Goal: Check status: Check status

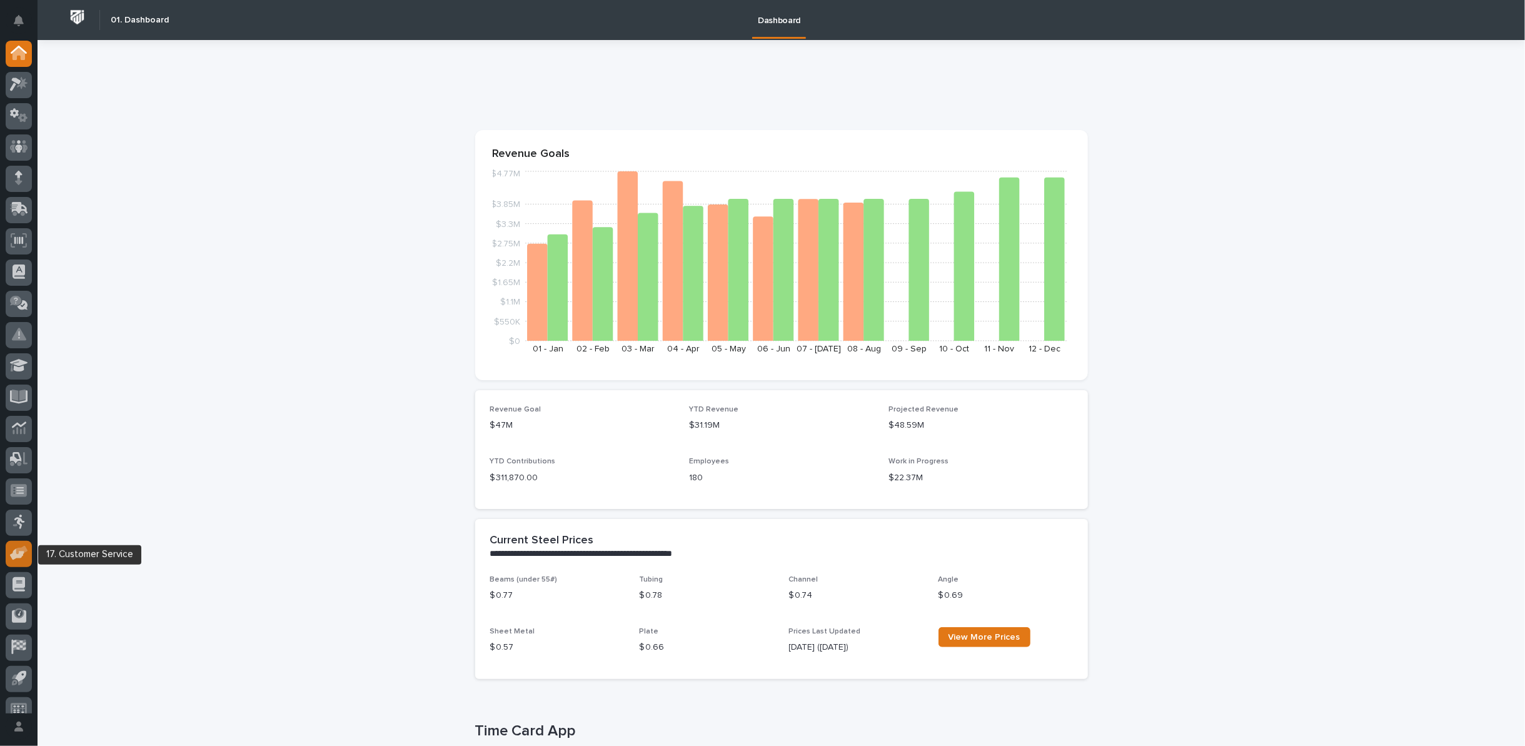
click at [17, 553] on icon at bounding box center [22, 550] width 12 height 9
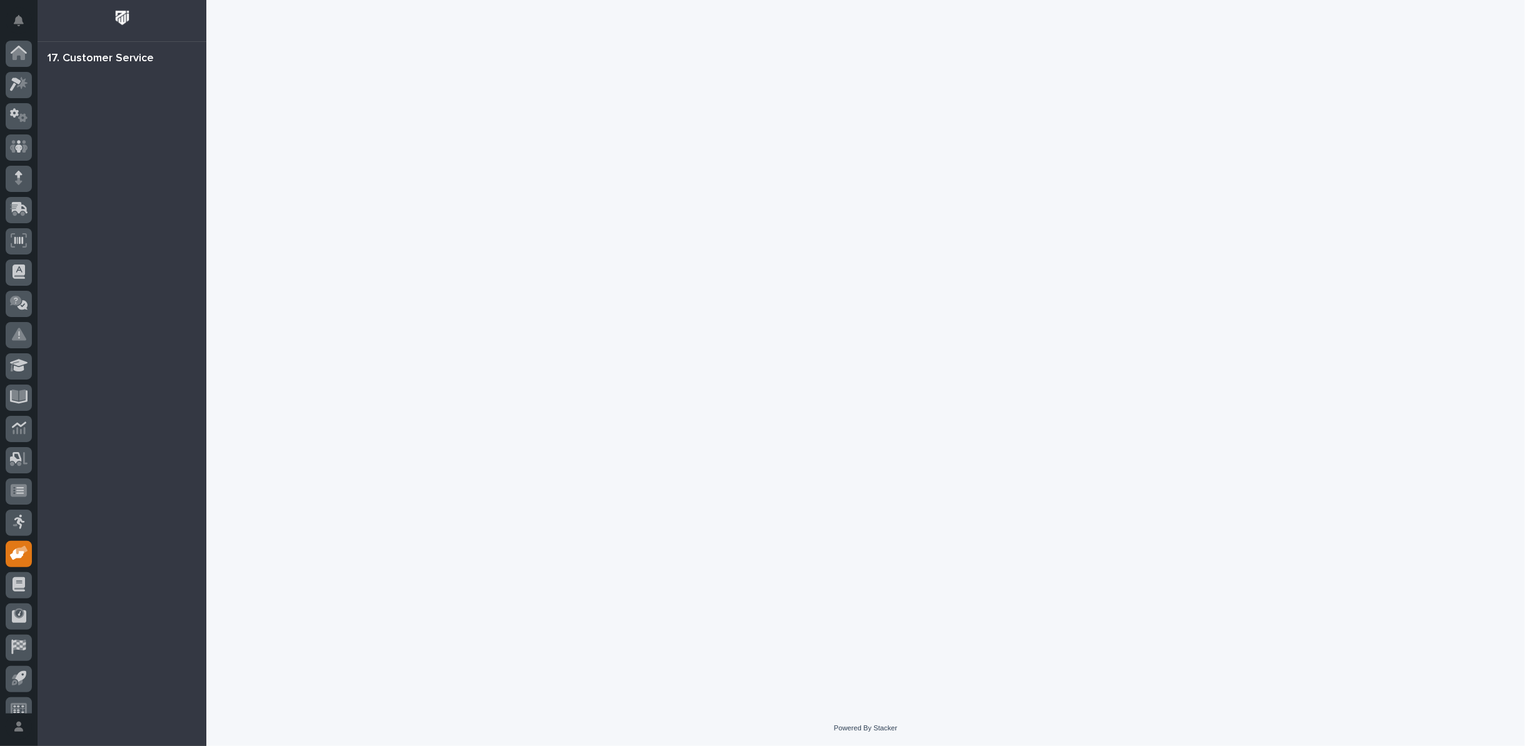
scroll to position [14, 0]
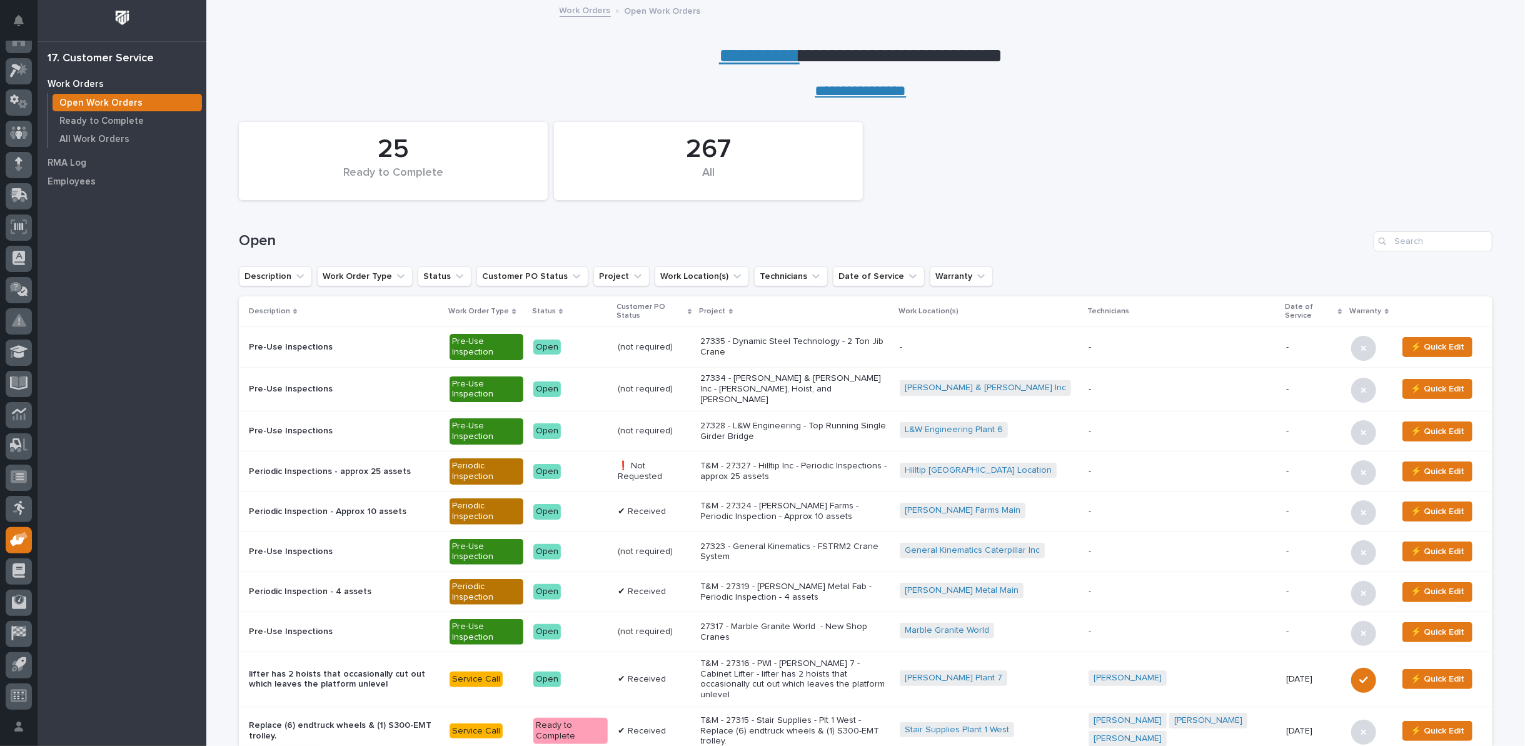
click at [755, 63] on link "**********" at bounding box center [759, 56] width 81 height 20
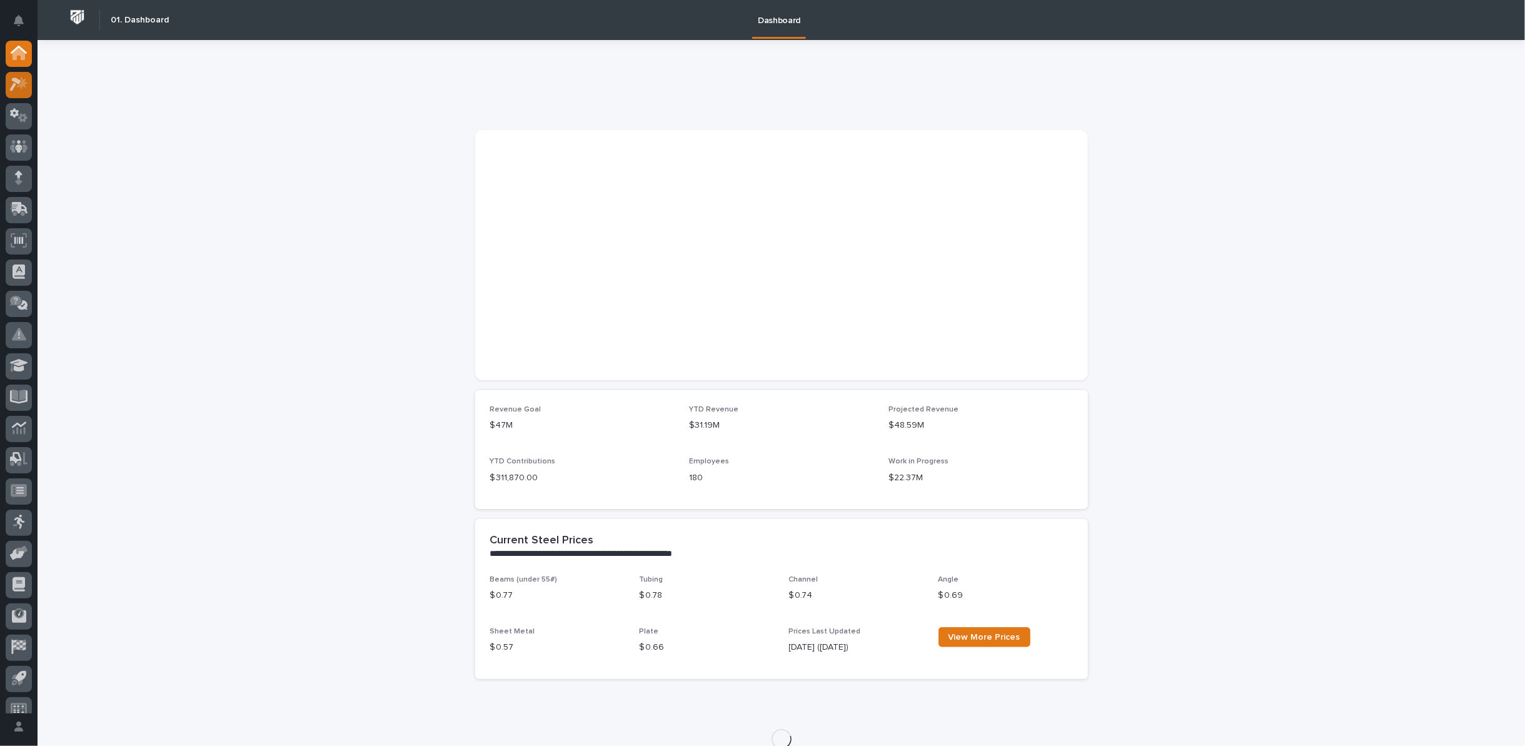
click at [26, 85] on icon at bounding box center [19, 84] width 18 height 14
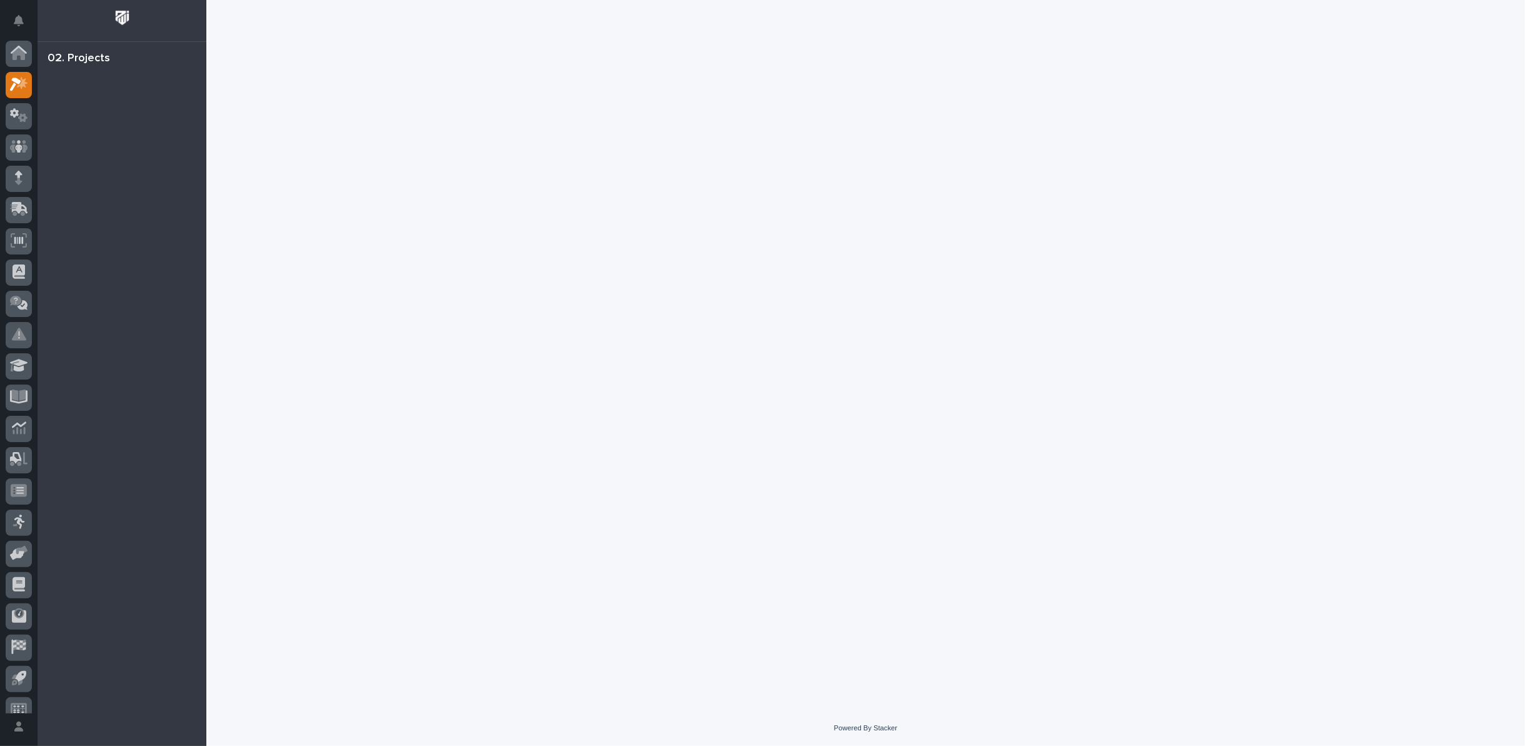
scroll to position [14, 0]
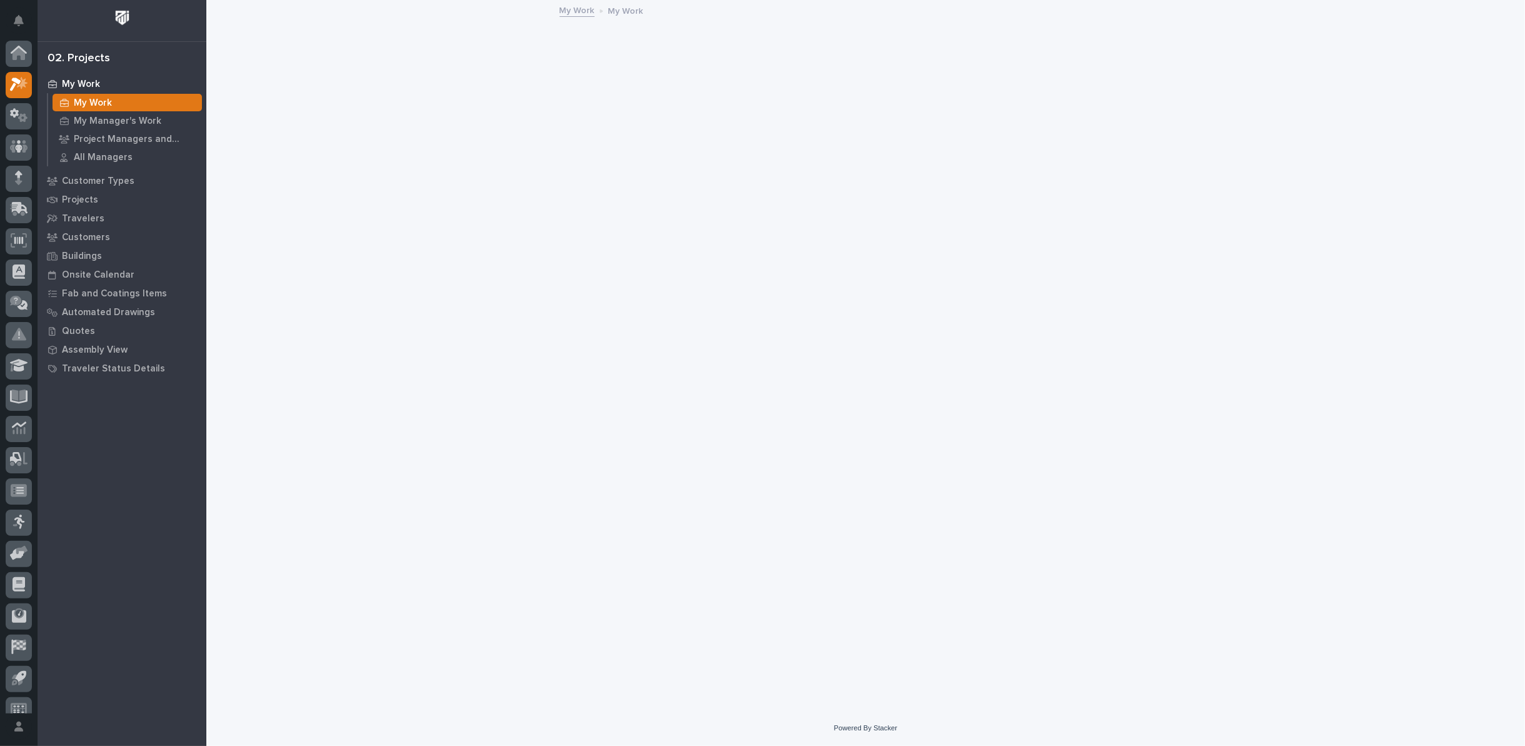
scroll to position [14, 0]
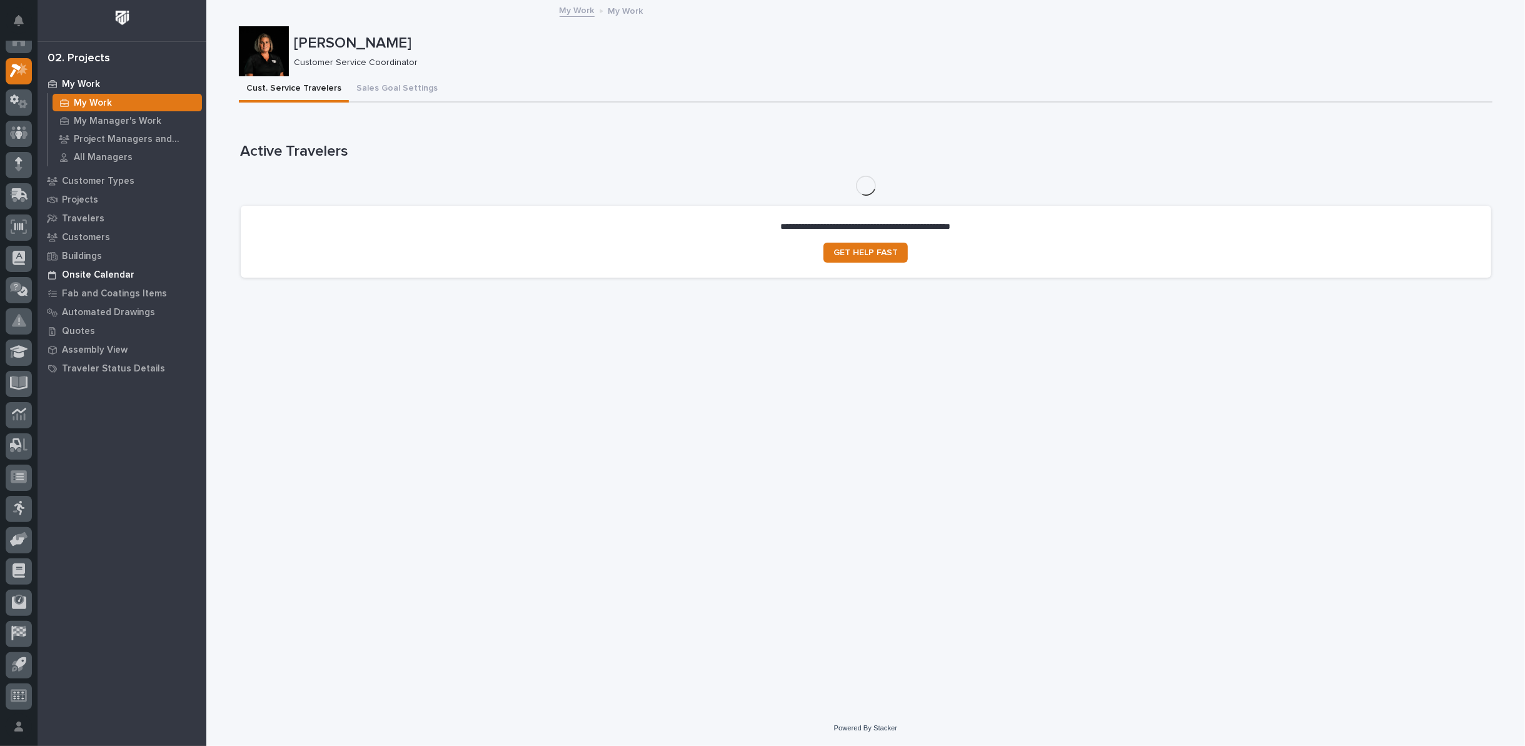
click at [116, 273] on p "Onsite Calendar" at bounding box center [98, 275] width 73 height 11
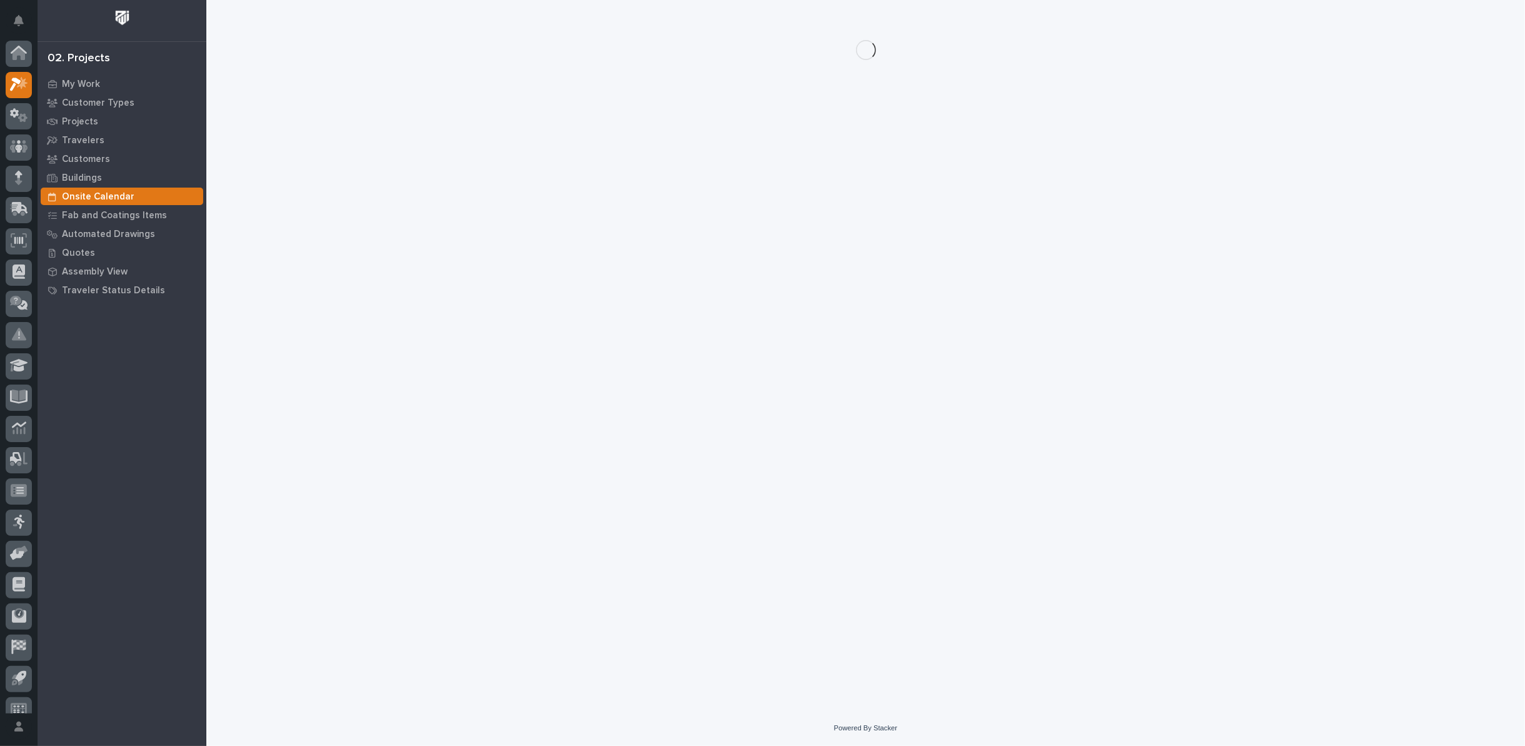
scroll to position [14, 0]
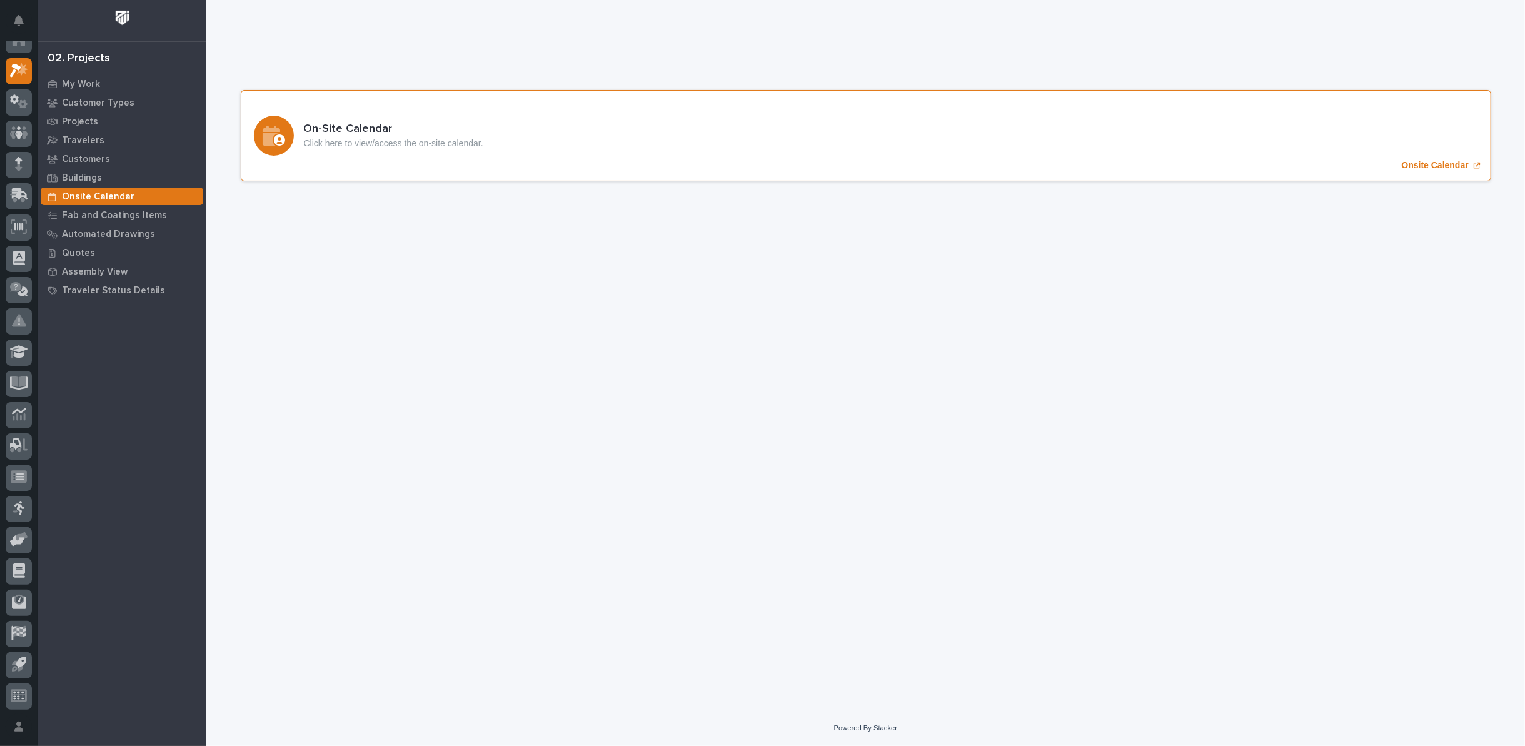
click at [1437, 169] on p "Onsite Calendar" at bounding box center [1435, 165] width 67 height 11
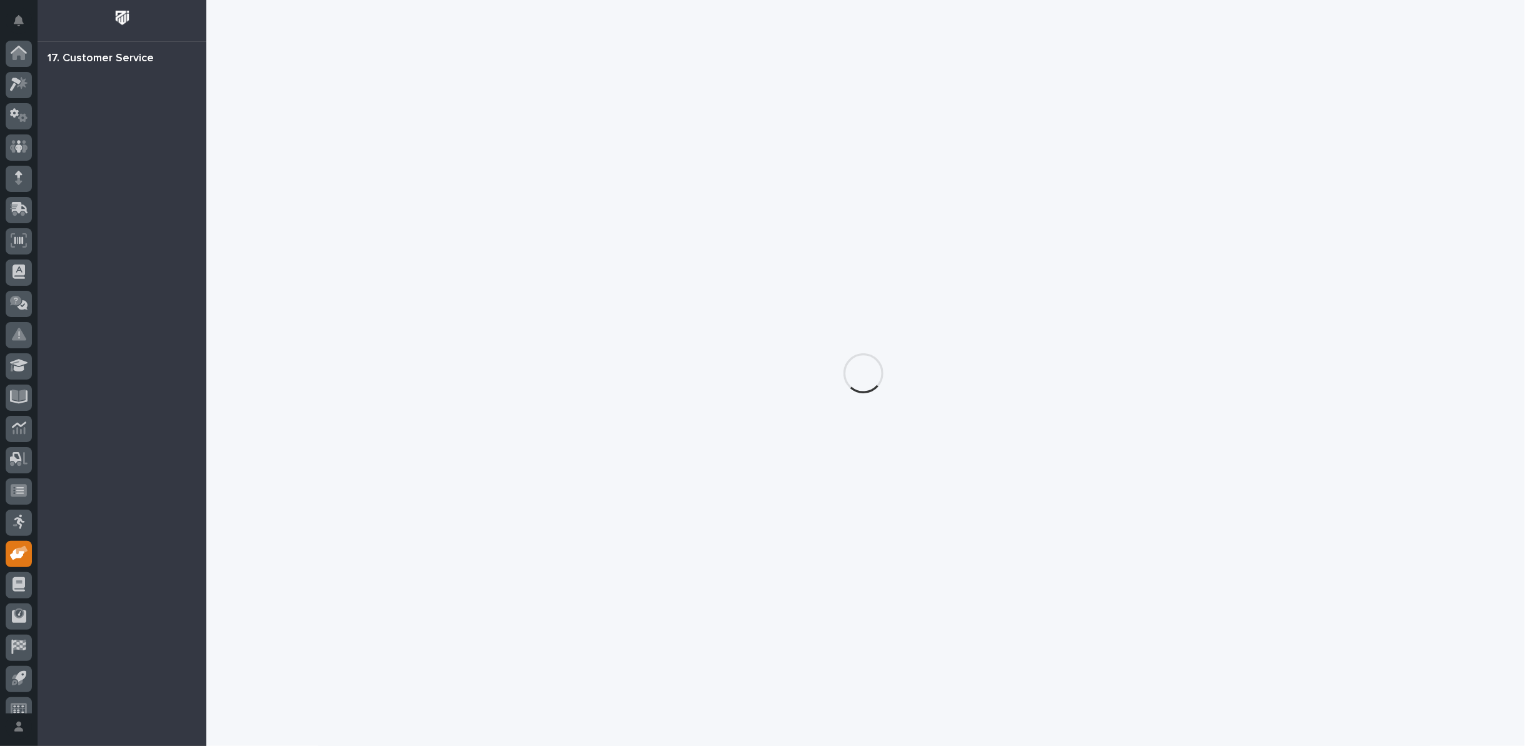
scroll to position [14, 0]
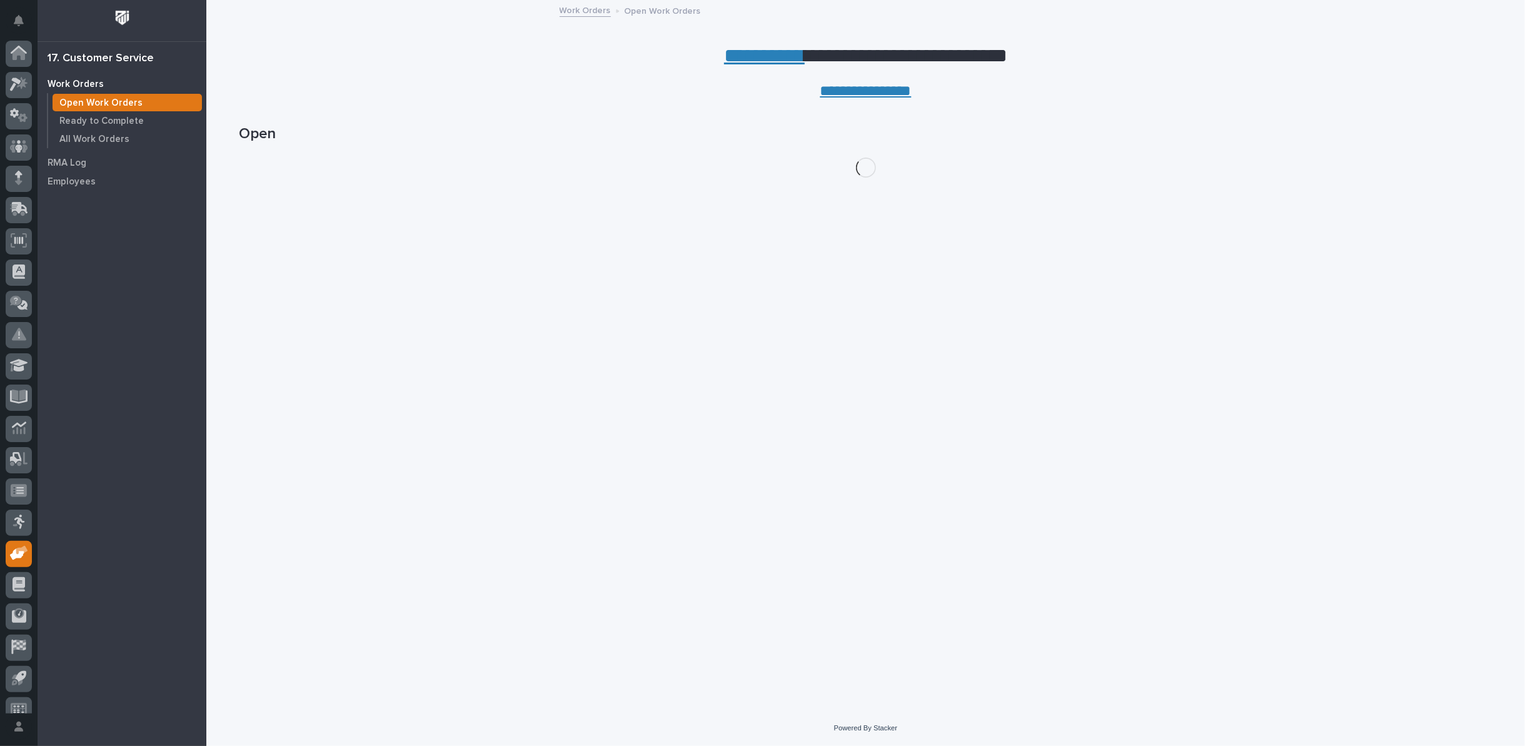
scroll to position [14, 0]
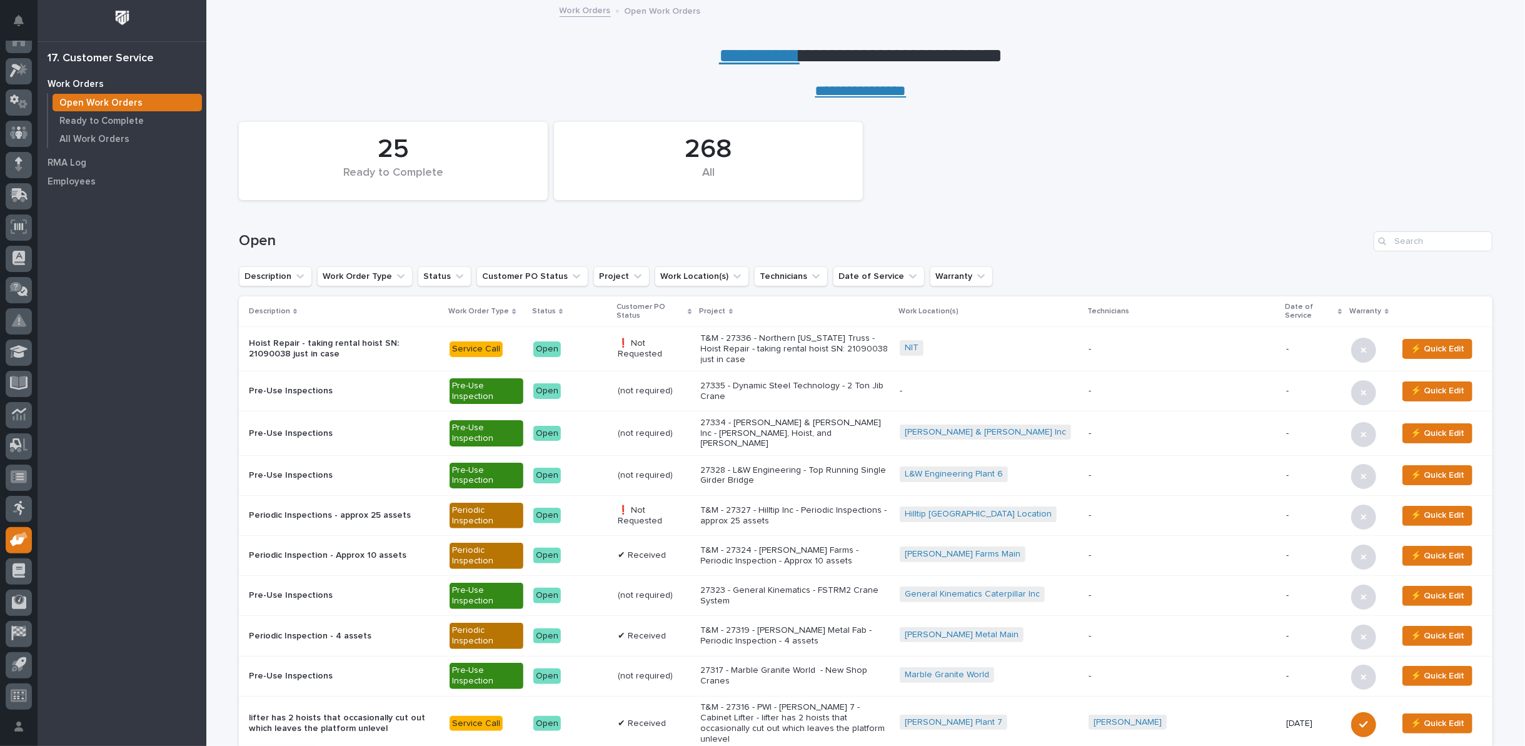
click at [729, 61] on link "**********" at bounding box center [759, 56] width 81 height 20
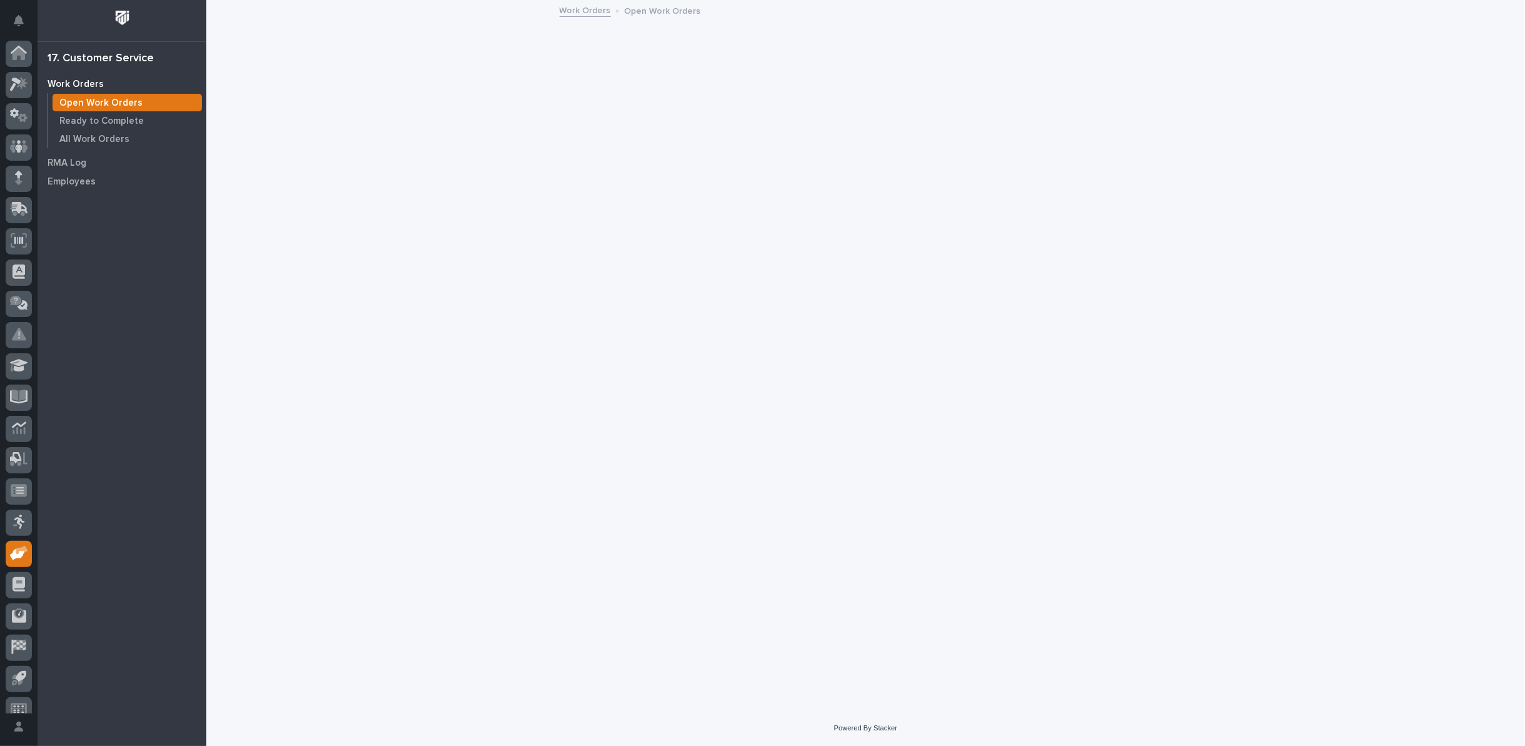
scroll to position [14, 0]
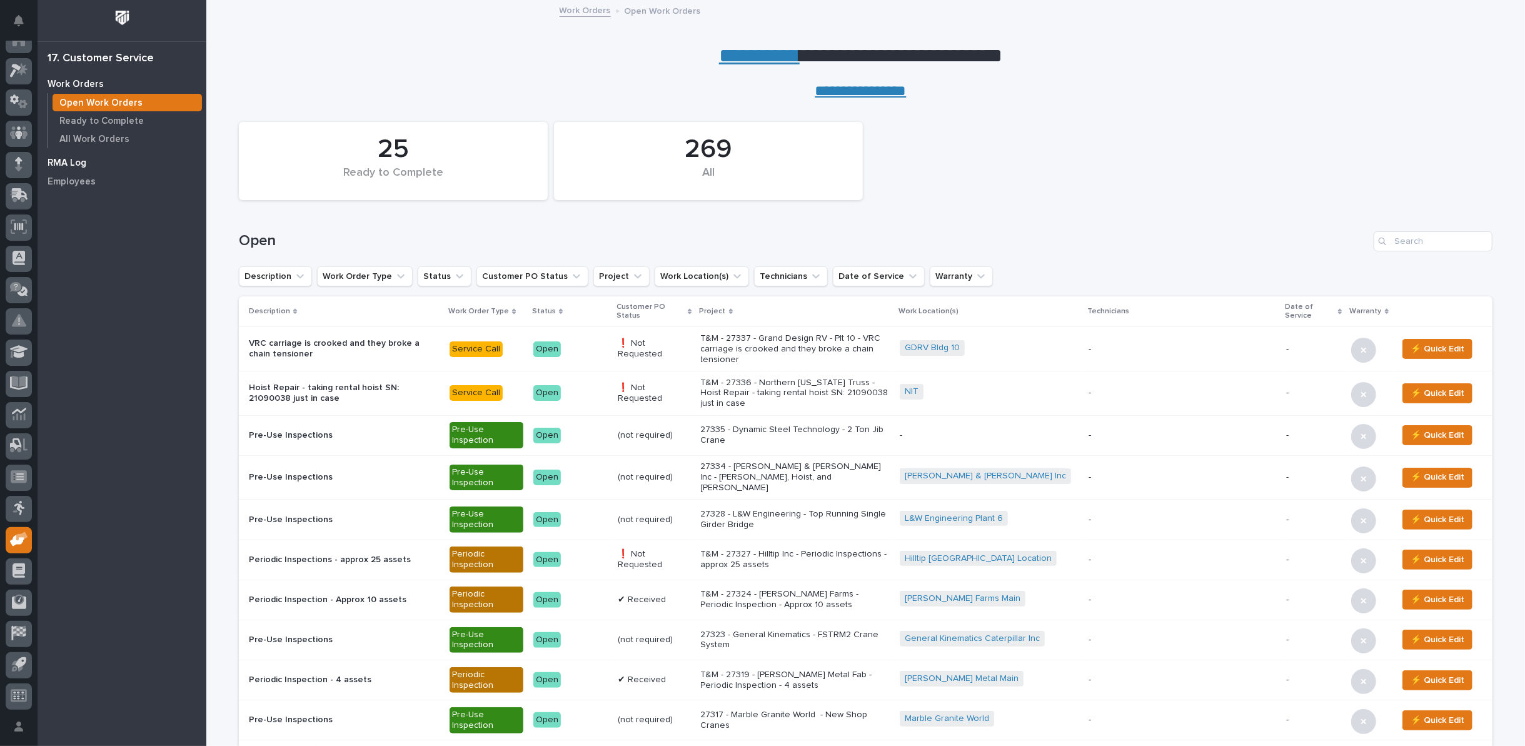
click at [65, 163] on p "RMA Log" at bounding box center [67, 163] width 39 height 11
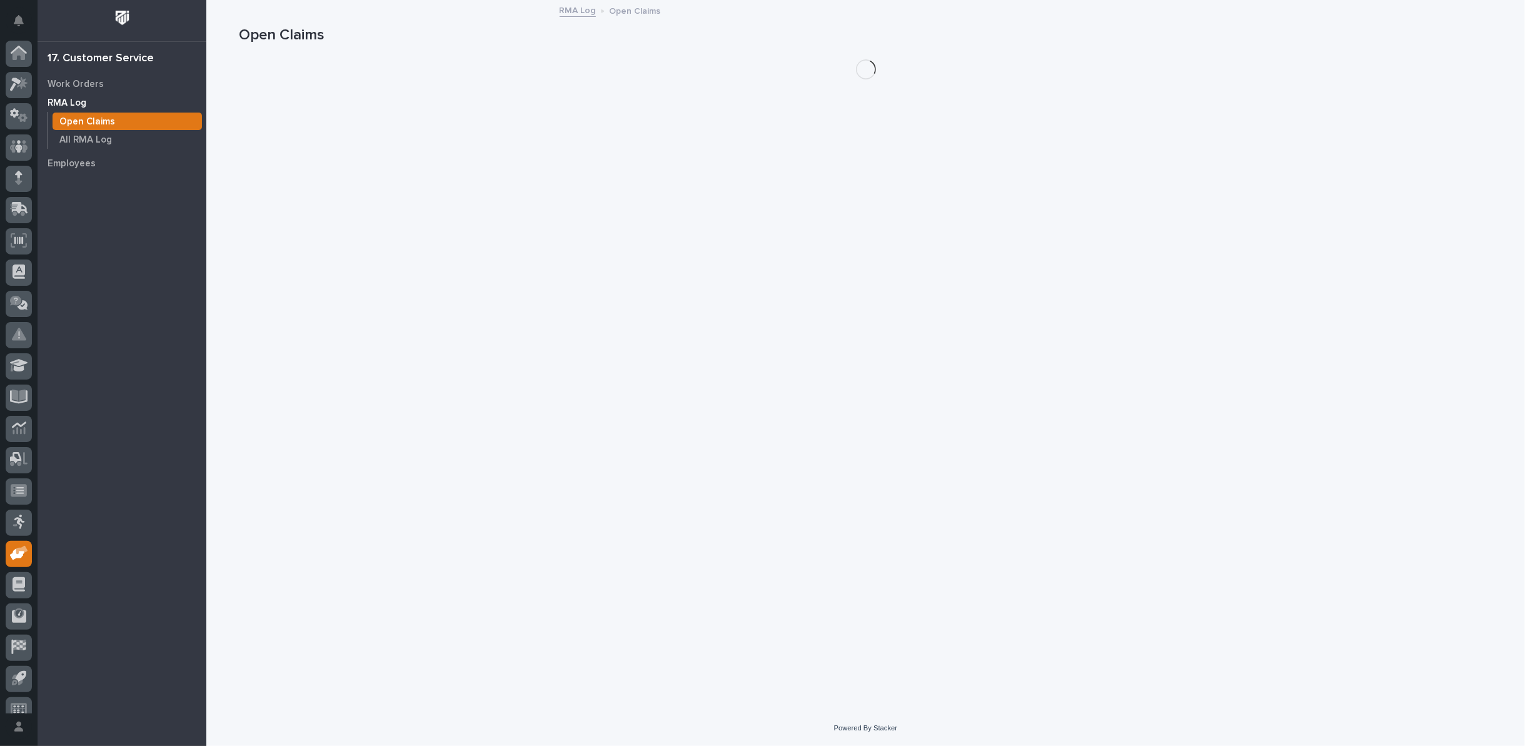
scroll to position [14, 0]
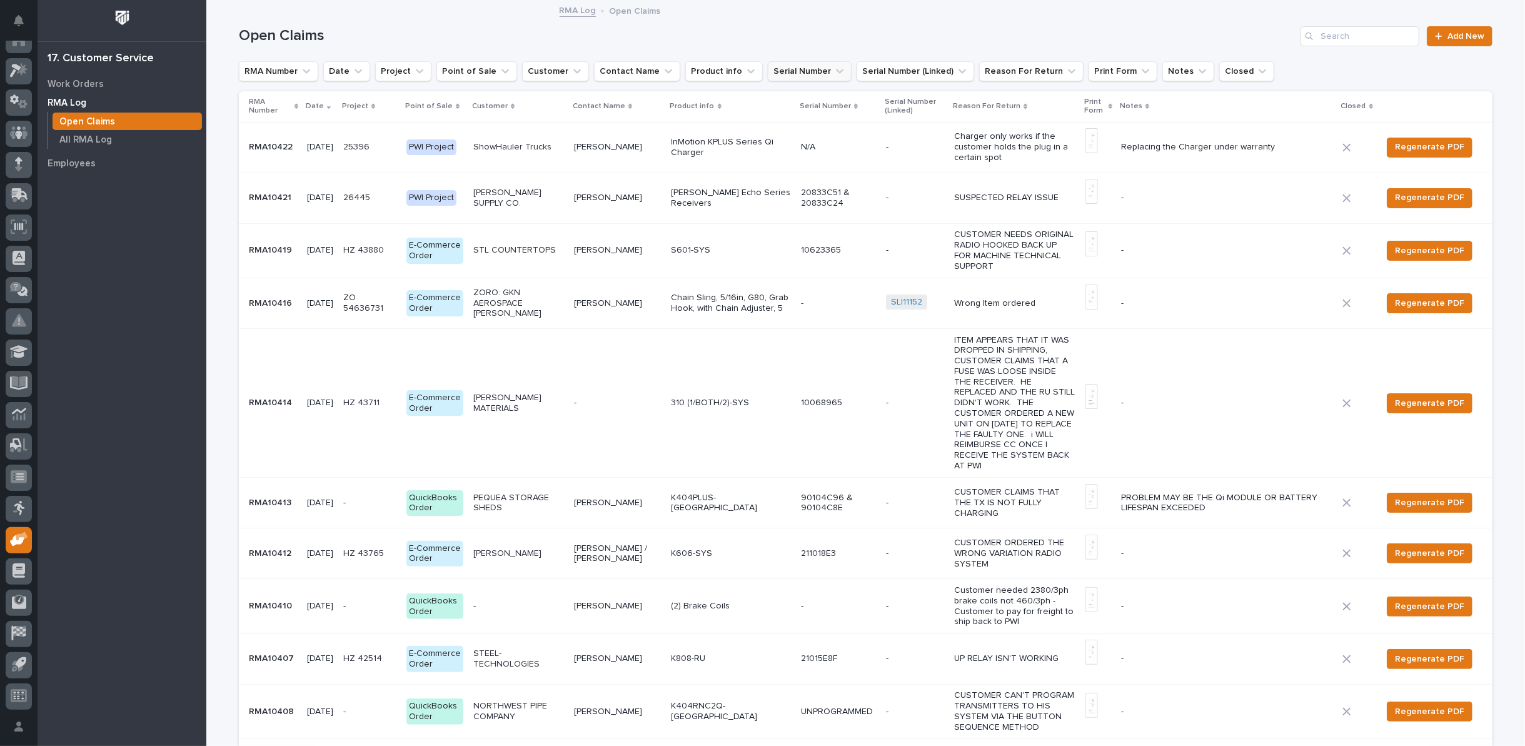
click at [834, 73] on icon "Serial Number" at bounding box center [840, 71] width 13 height 13
click at [818, 131] on input at bounding box center [834, 127] width 159 height 20
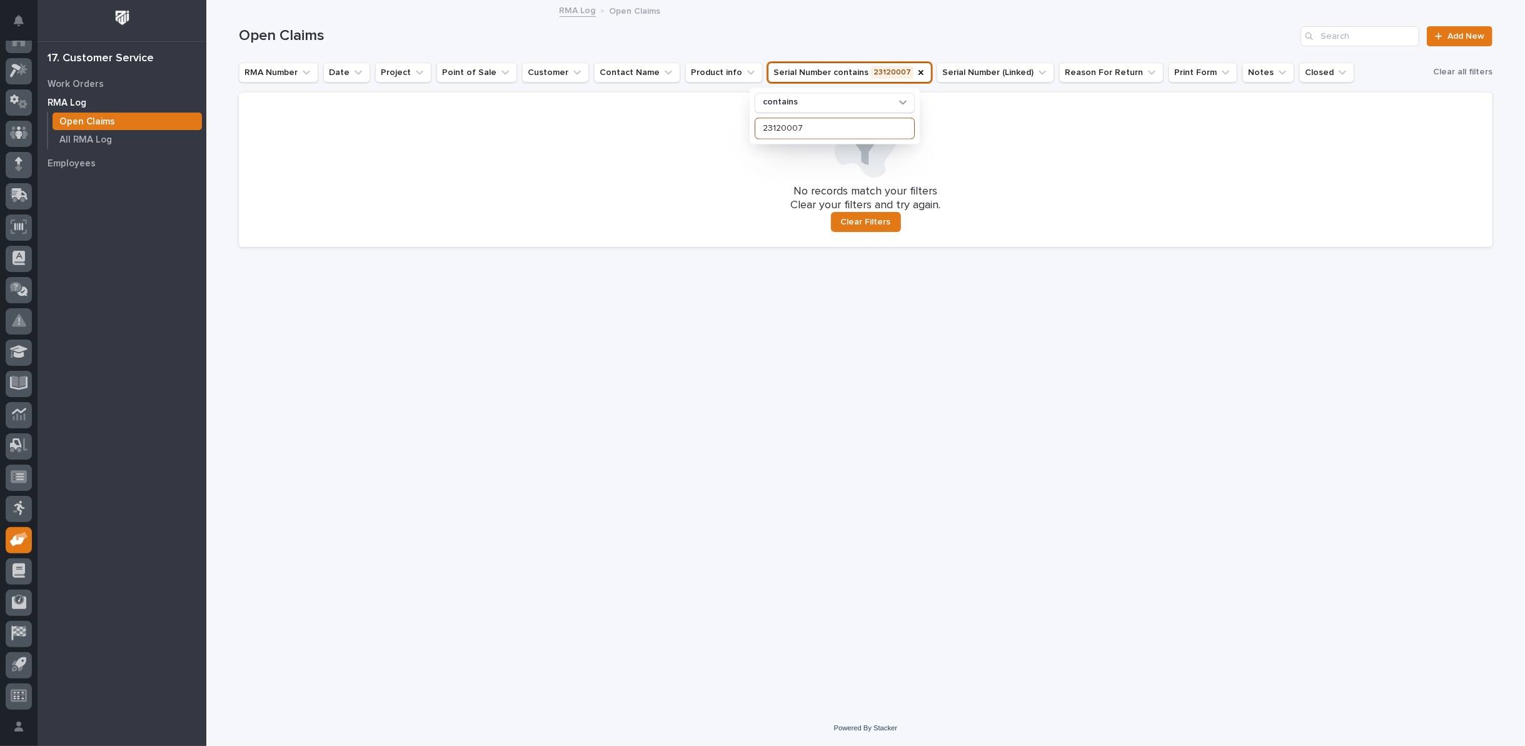
type input "23120007"
click at [956, 118] on div at bounding box center [866, 143] width 1224 height 70
click at [919, 73] on icon "Serial Number" at bounding box center [921, 72] width 5 height 5
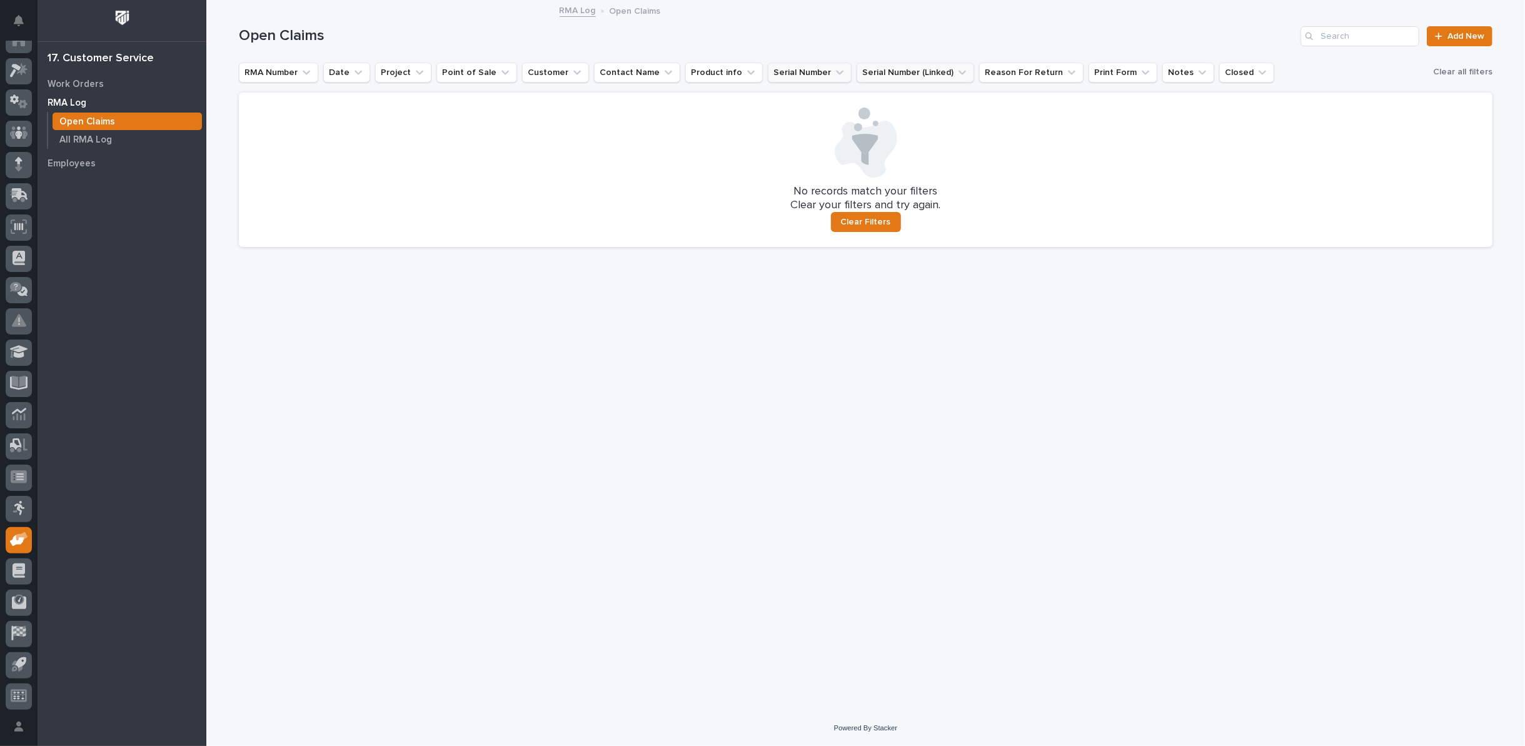
click at [956, 71] on icon "Serial Number (Linked)" at bounding box center [962, 72] width 13 height 13
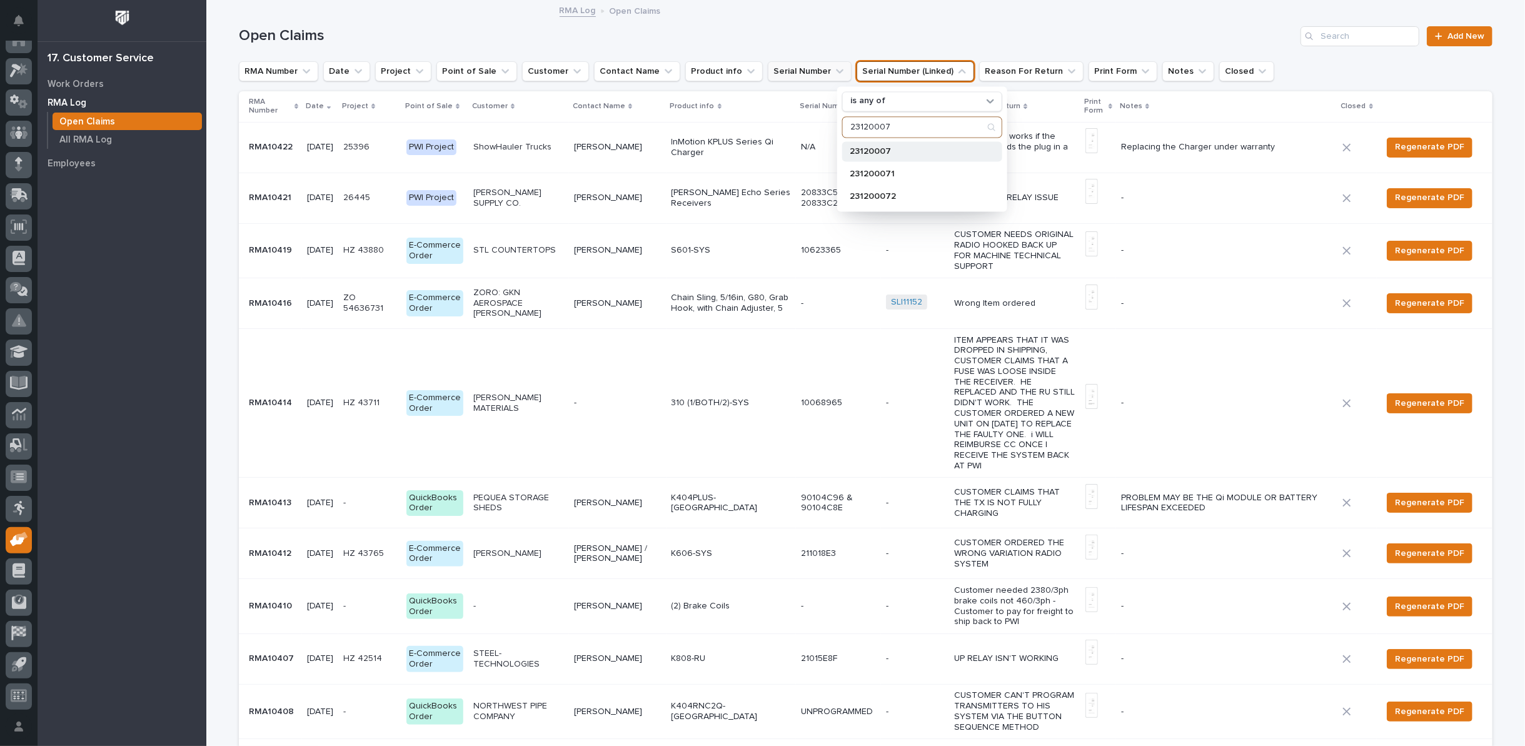
type input "23120007"
click at [876, 151] on p "23120007" at bounding box center [916, 151] width 133 height 9
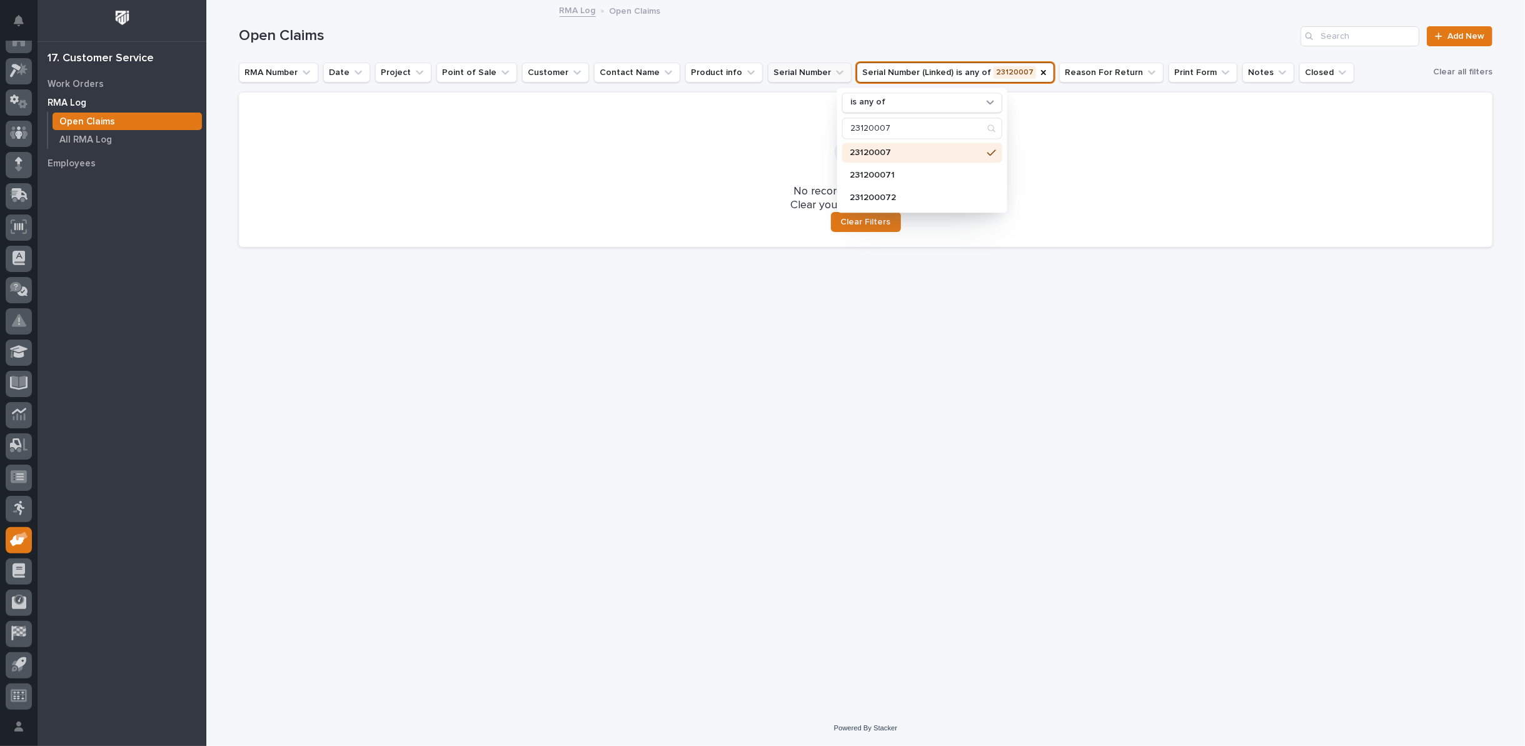
click at [1081, 24] on div "Open Claims Add New" at bounding box center [866, 31] width 1254 height 60
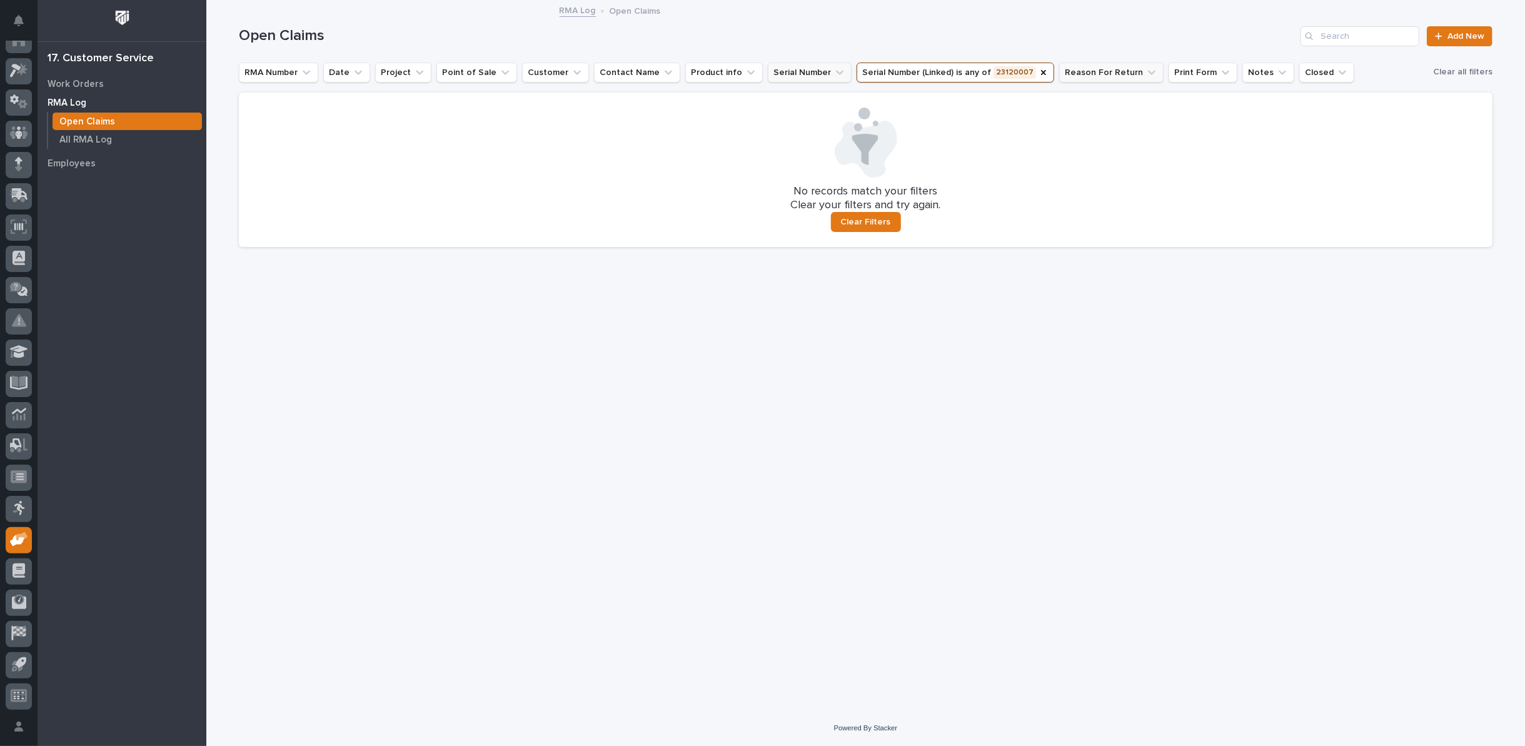
click at [1041, 71] on icon "Serial Number (Linked)" at bounding box center [1043, 72] width 5 height 5
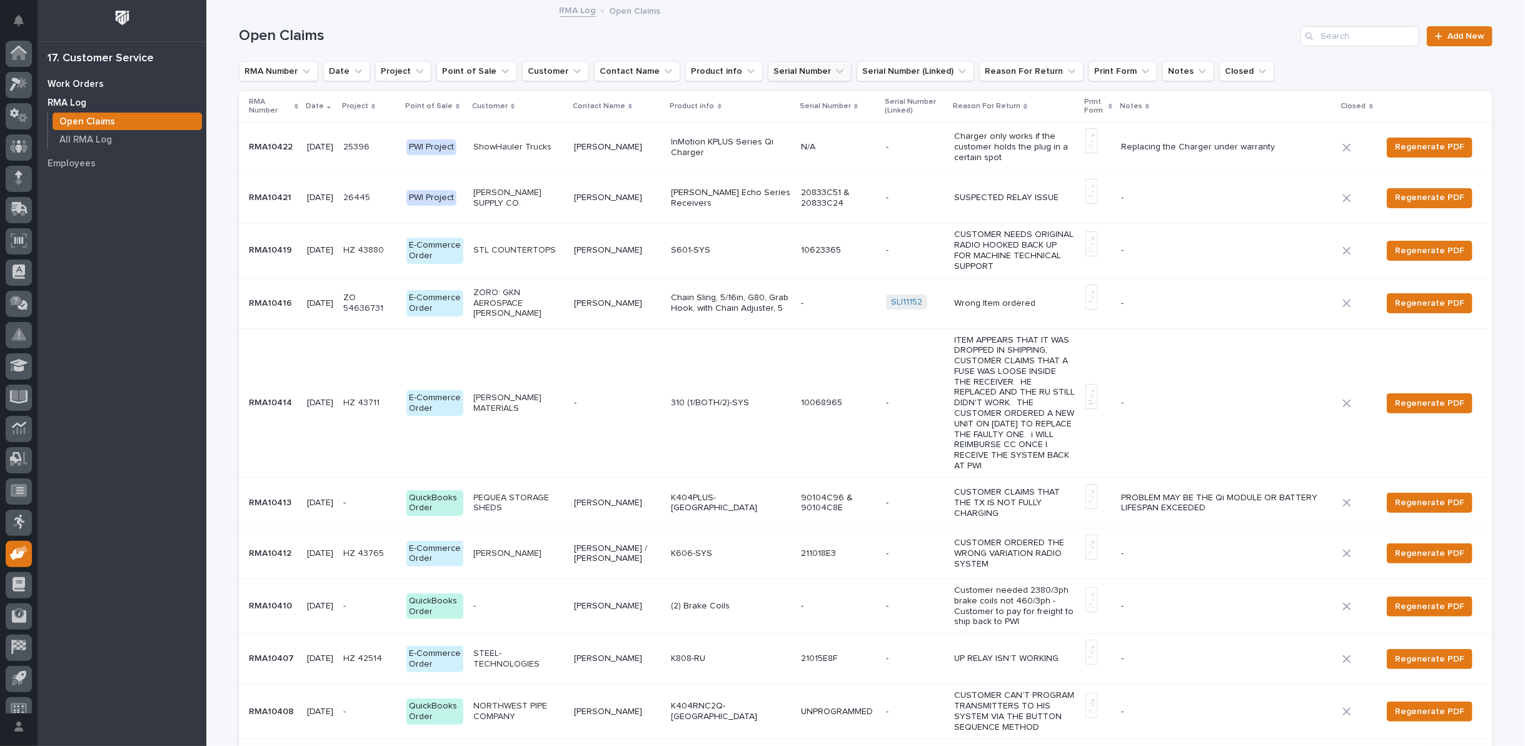
click at [67, 81] on p "Work Orders" at bounding box center [76, 84] width 56 height 11
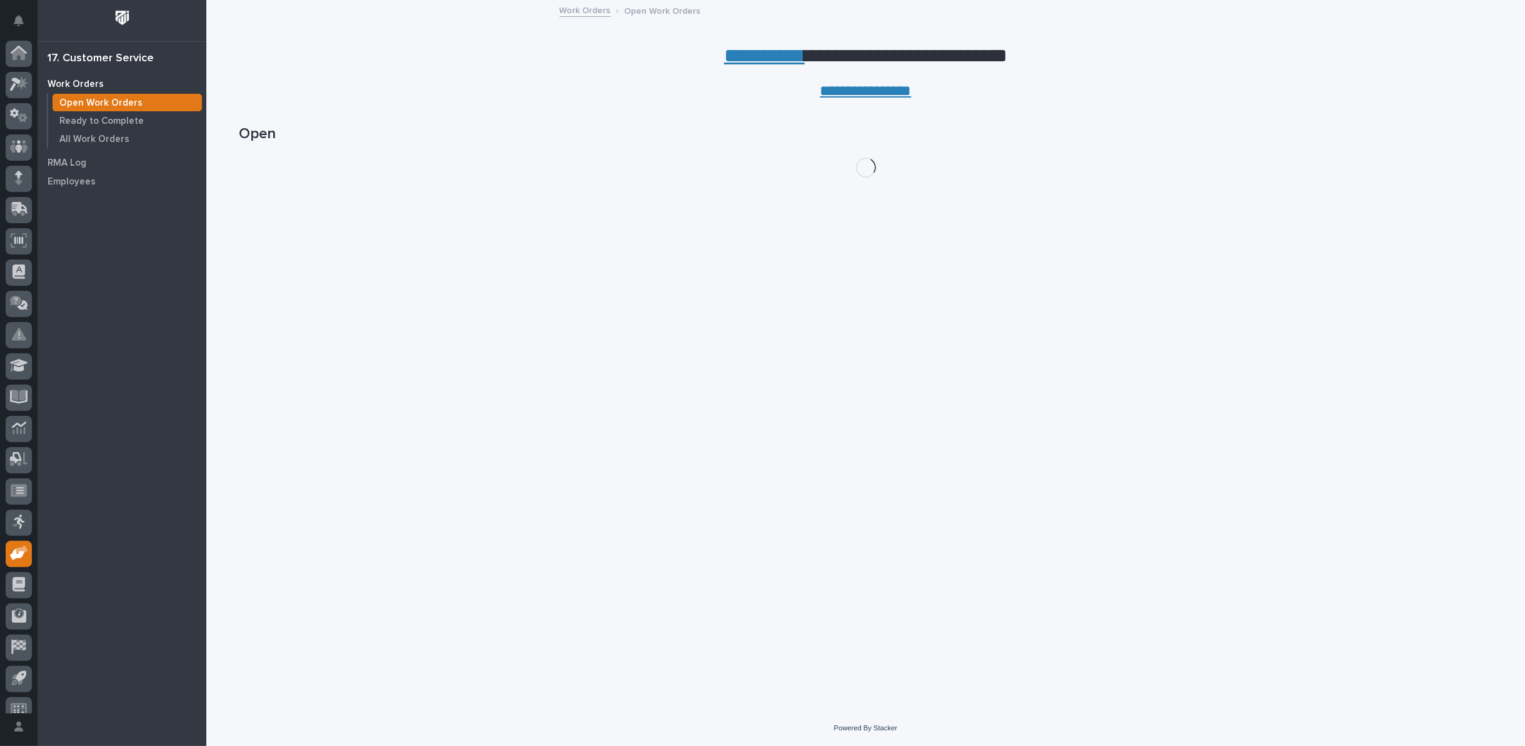
scroll to position [14, 0]
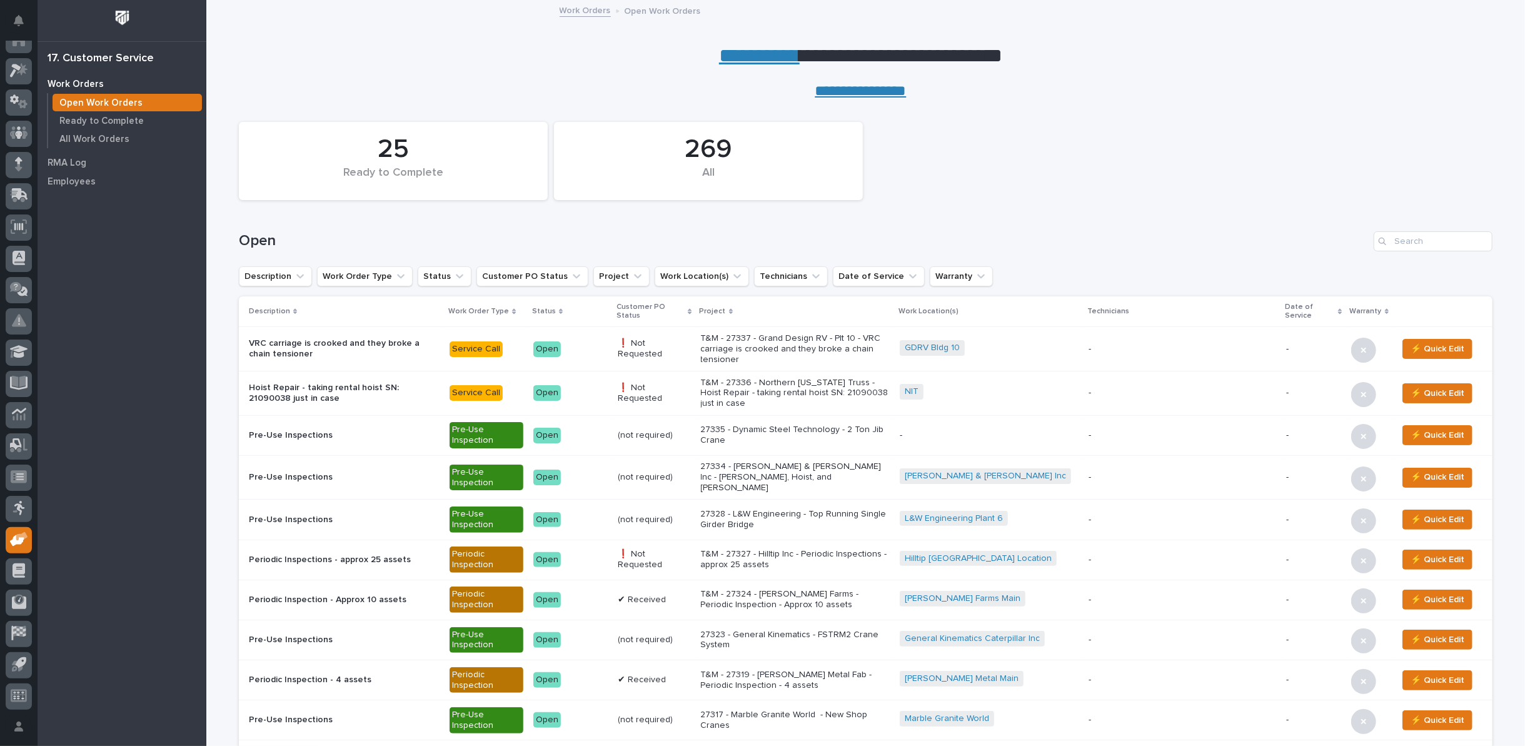
click at [757, 54] on link "**********" at bounding box center [759, 56] width 81 height 20
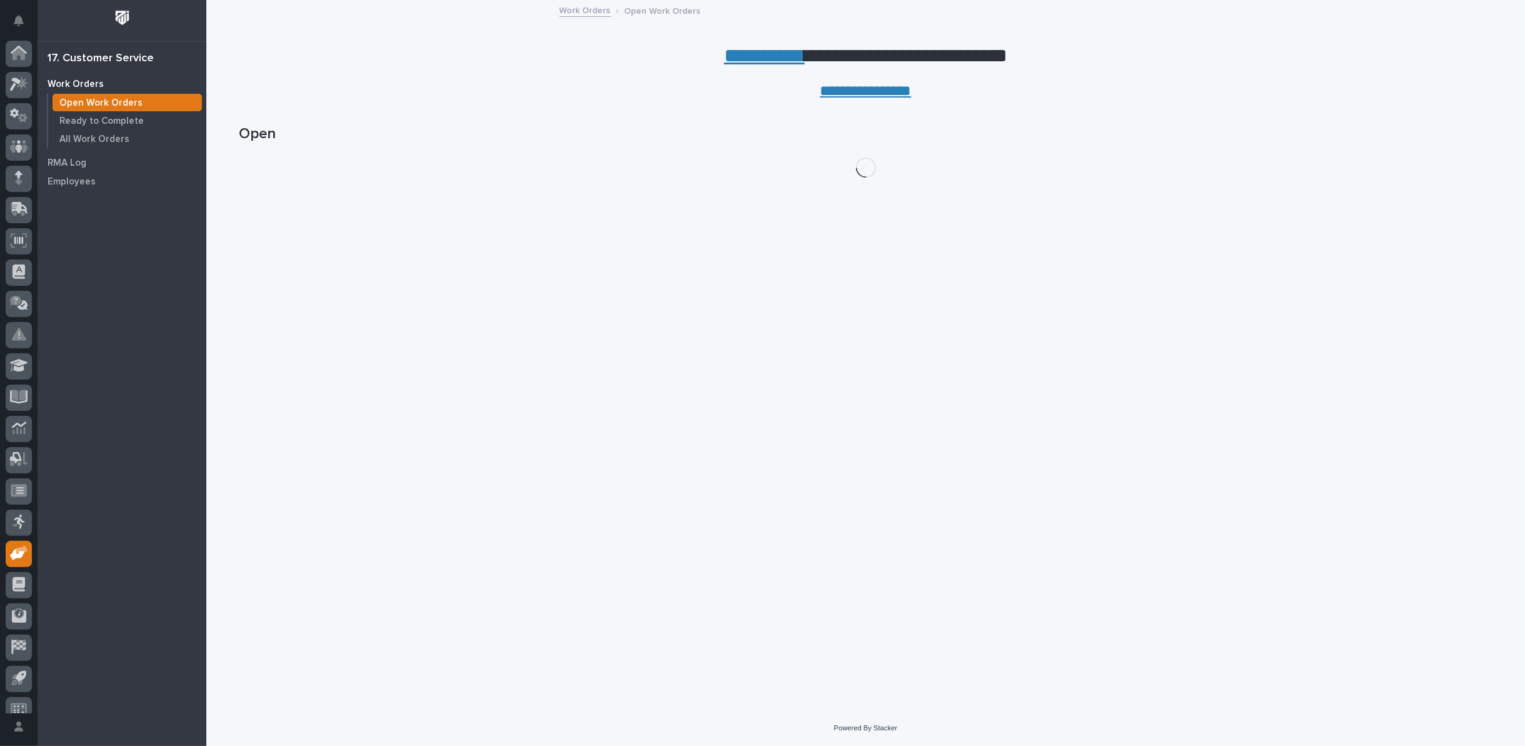
scroll to position [14, 0]
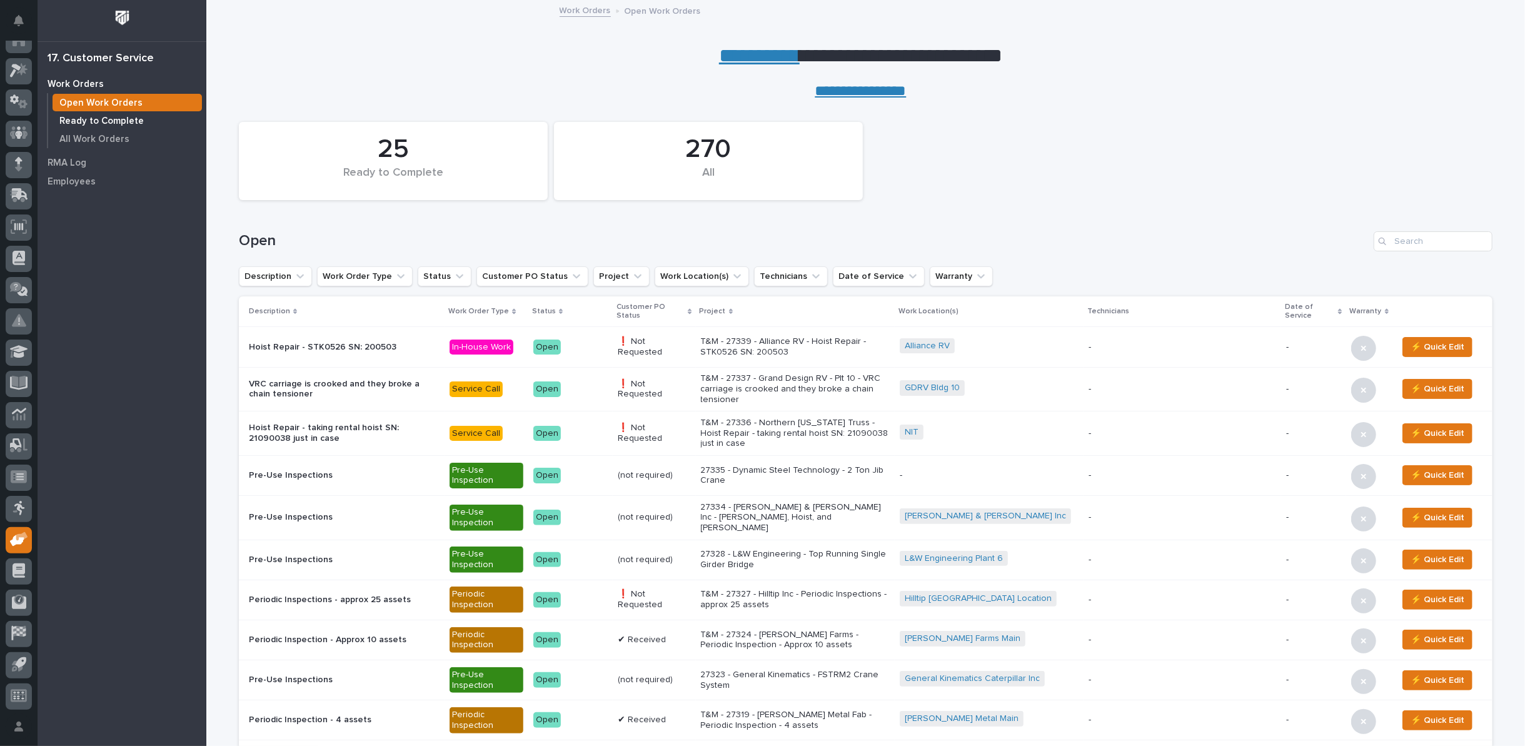
click at [123, 119] on p "Ready to Complete" at bounding box center [101, 121] width 84 height 11
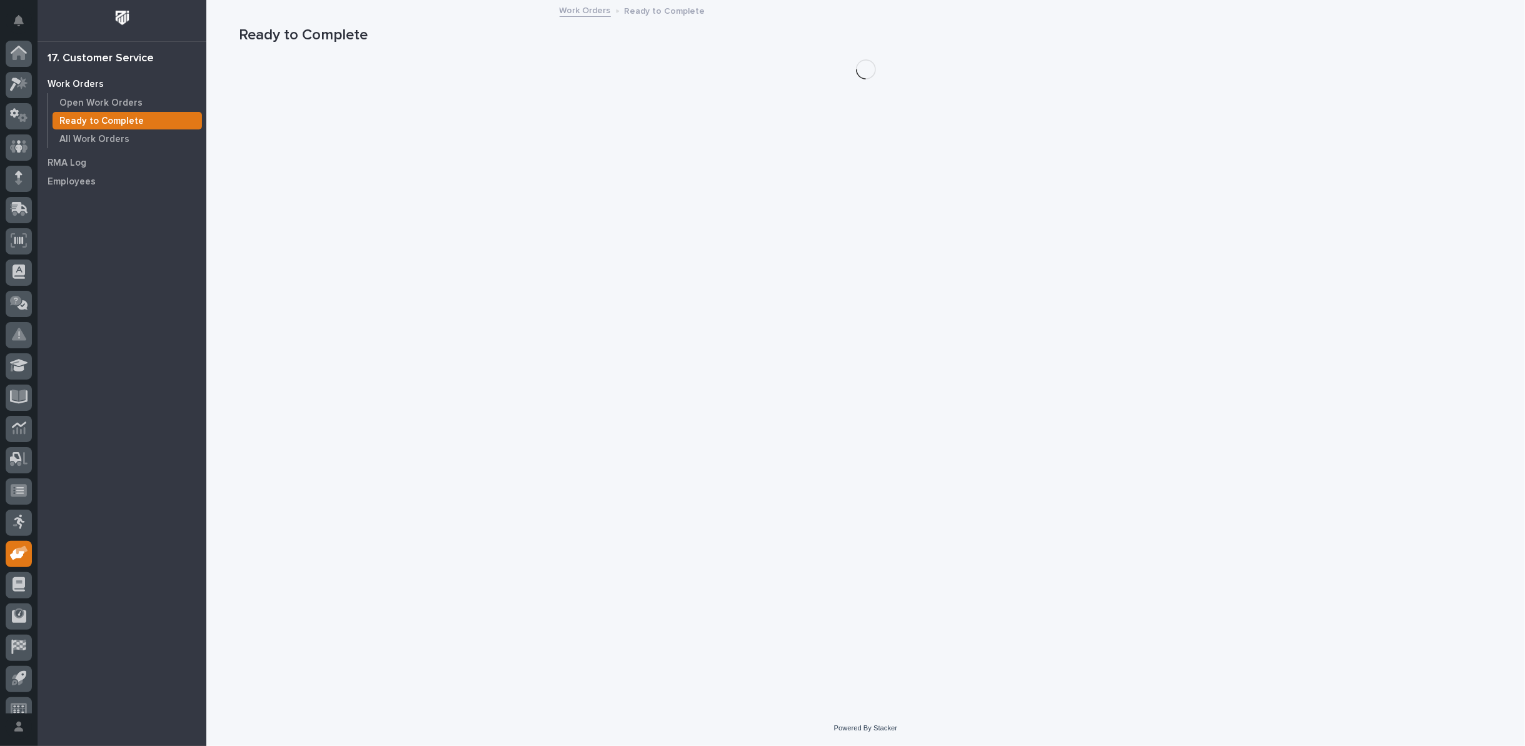
scroll to position [14, 0]
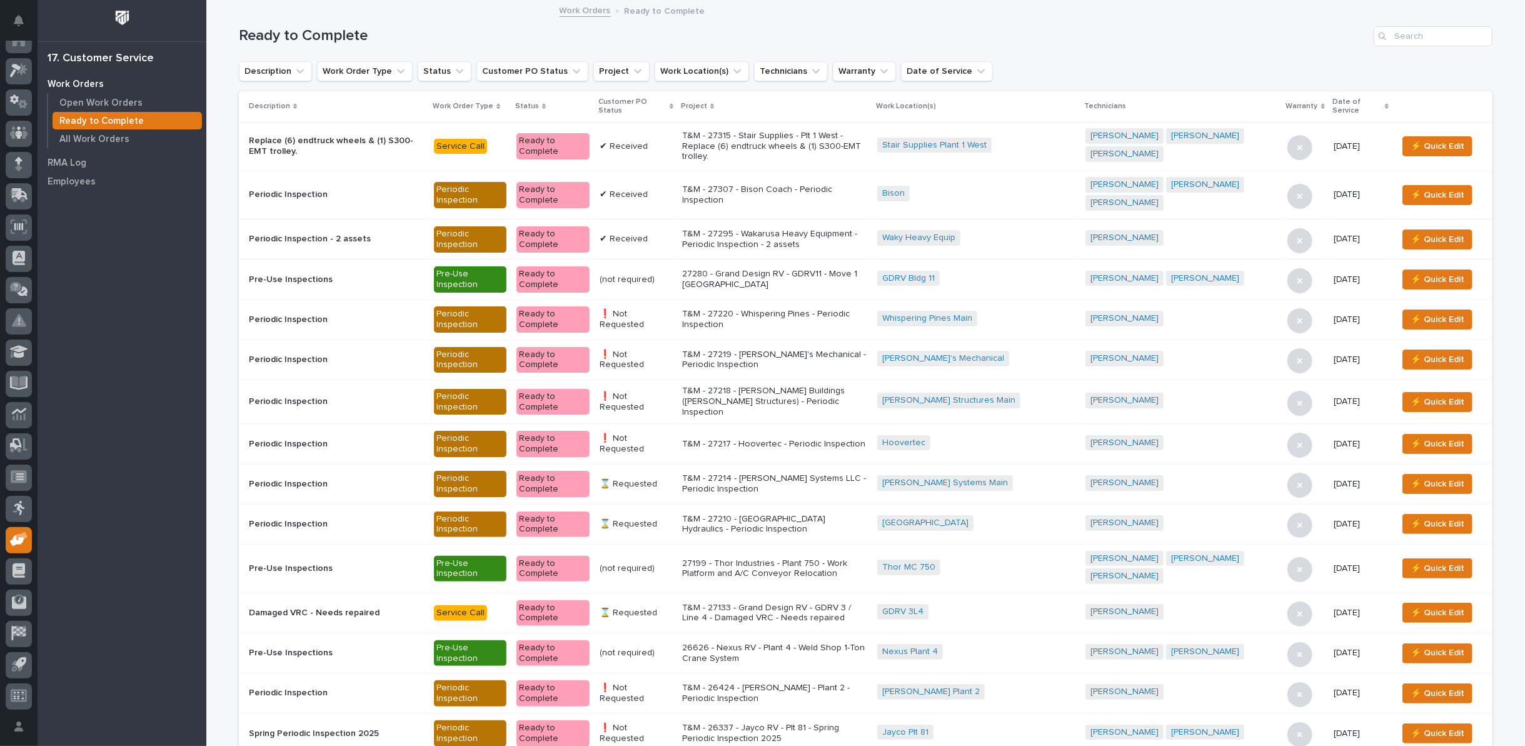
click at [790, 152] on p "T&M - 27315 - Stair Supplies - Plt 1 West - Replace (6) endtruck wheels & (1) S…" at bounding box center [774, 146] width 185 height 31
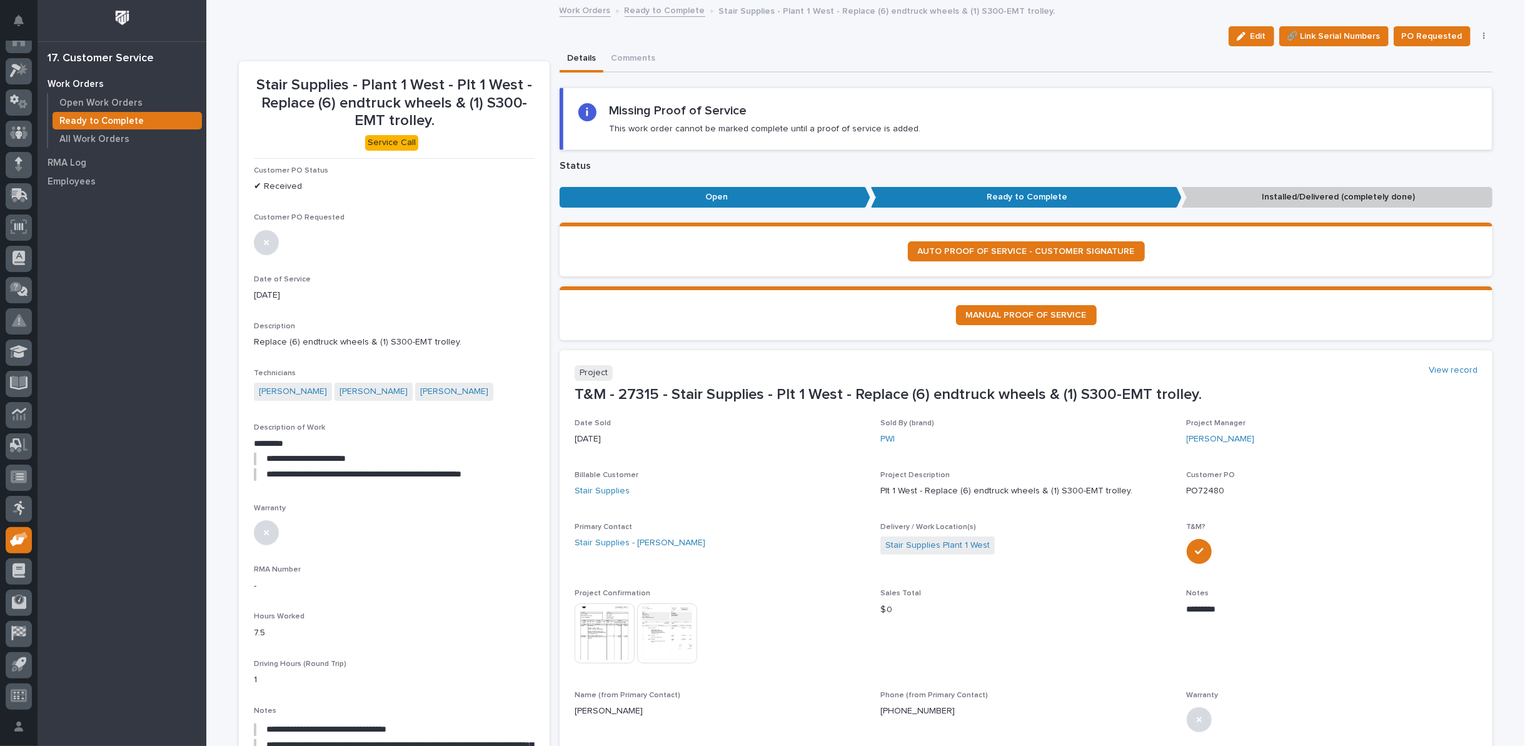
click at [1483, 35] on icon "button" at bounding box center [1484, 37] width 2 height 8
click at [1438, 99] on span "Regenerate PDF" at bounding box center [1445, 101] width 67 height 15
click at [261, 665] on img at bounding box center [284, 657] width 60 height 60
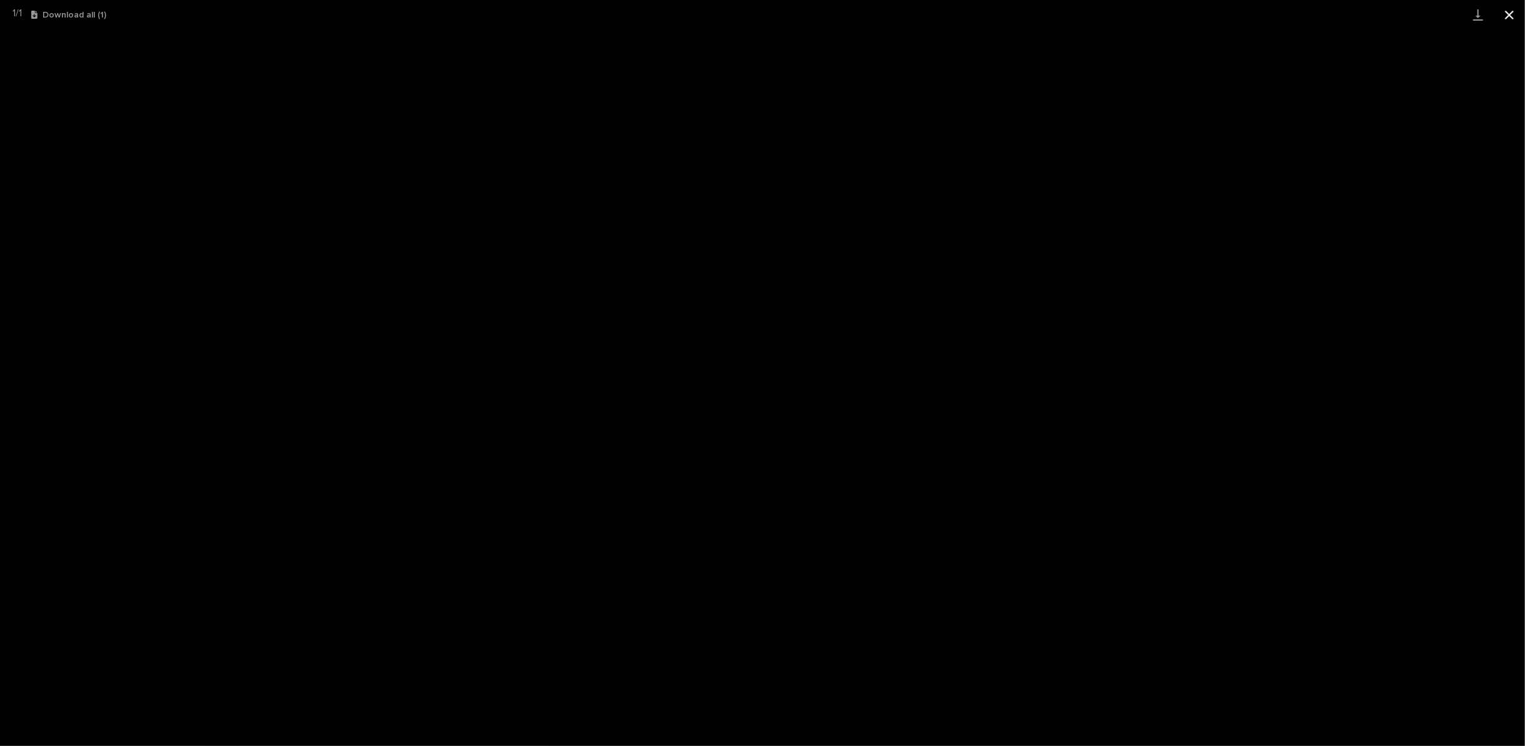
click at [1509, 11] on button "Close gallery" at bounding box center [1509, 14] width 31 height 29
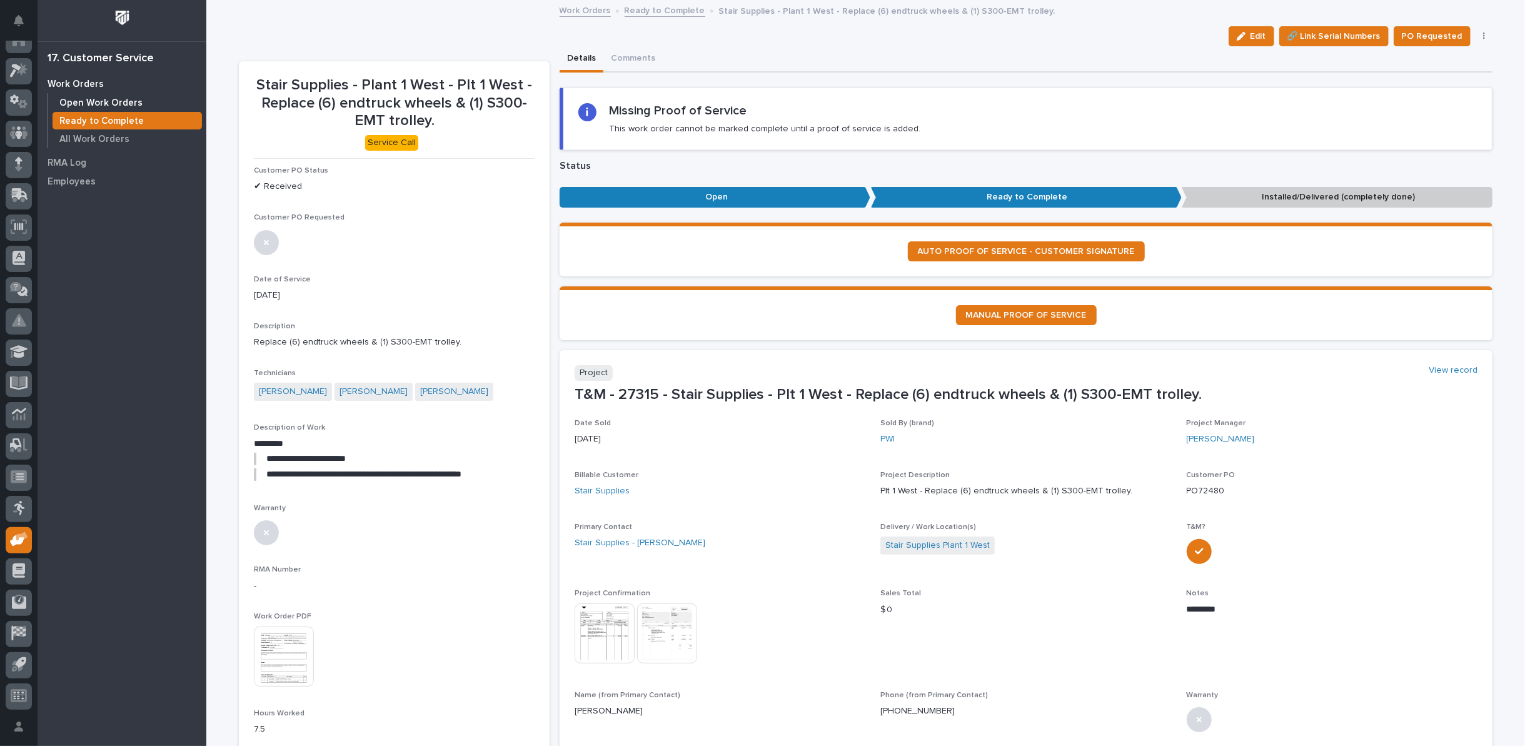
click at [128, 100] on p "Open Work Orders" at bounding box center [100, 103] width 83 height 11
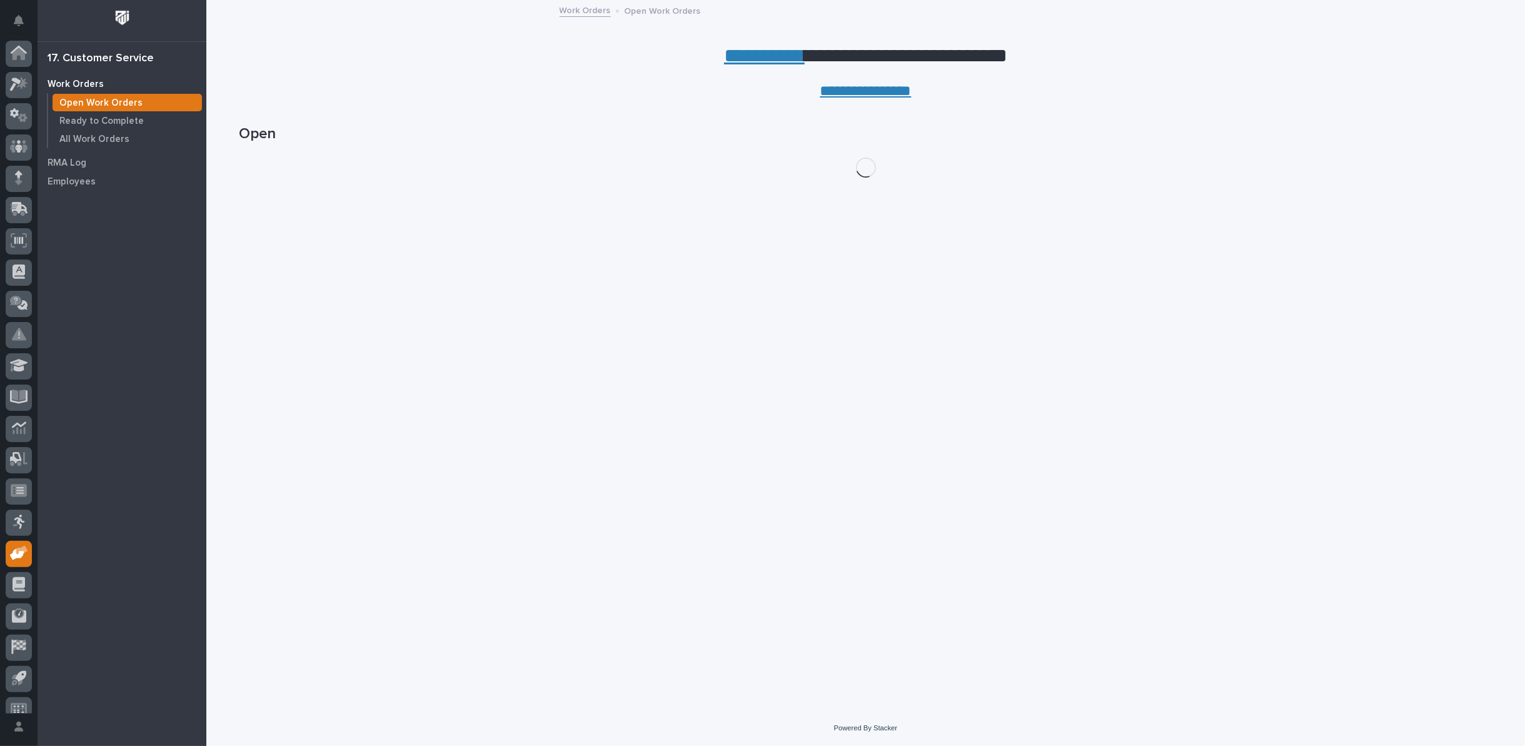
scroll to position [14, 0]
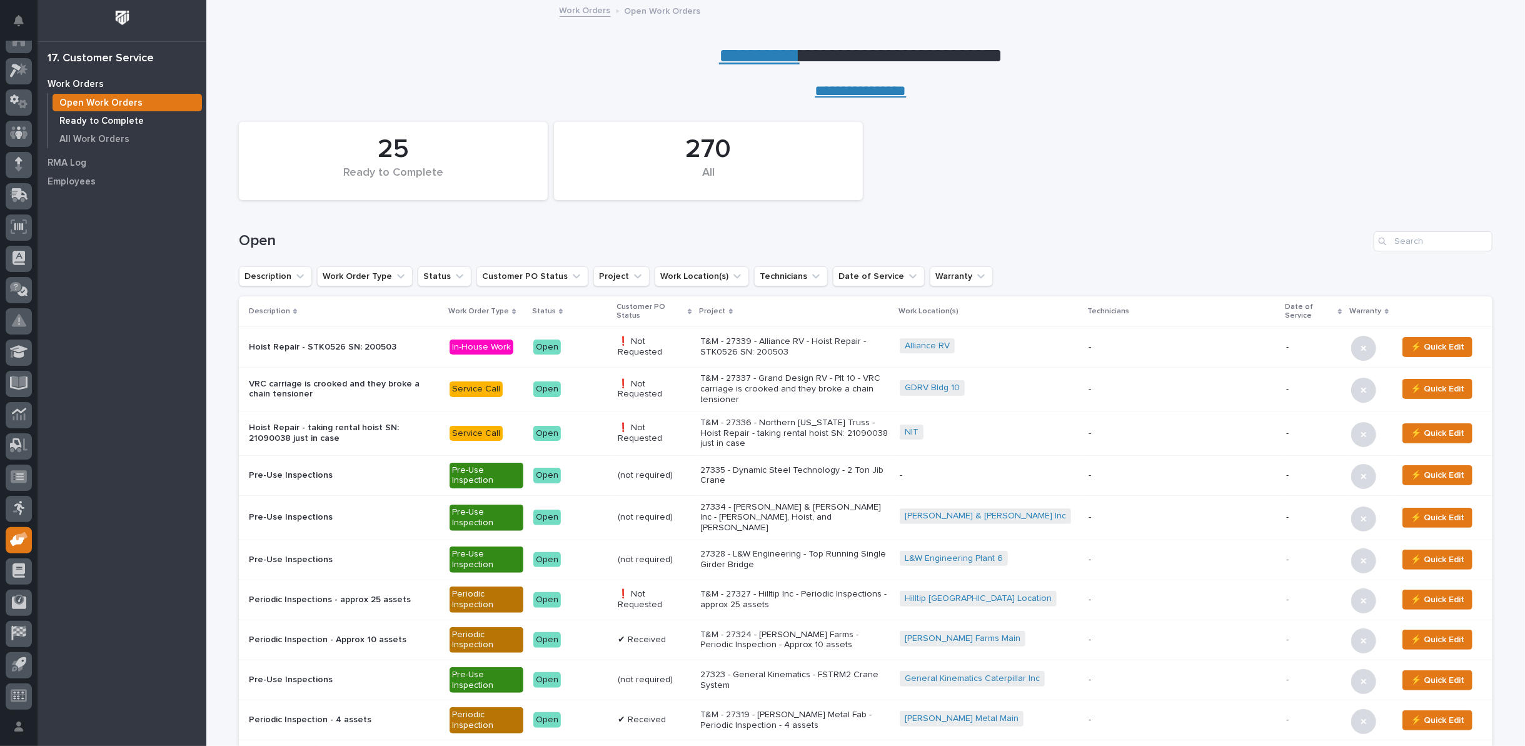
click at [121, 119] on p "Ready to Complete" at bounding box center [101, 121] width 84 height 11
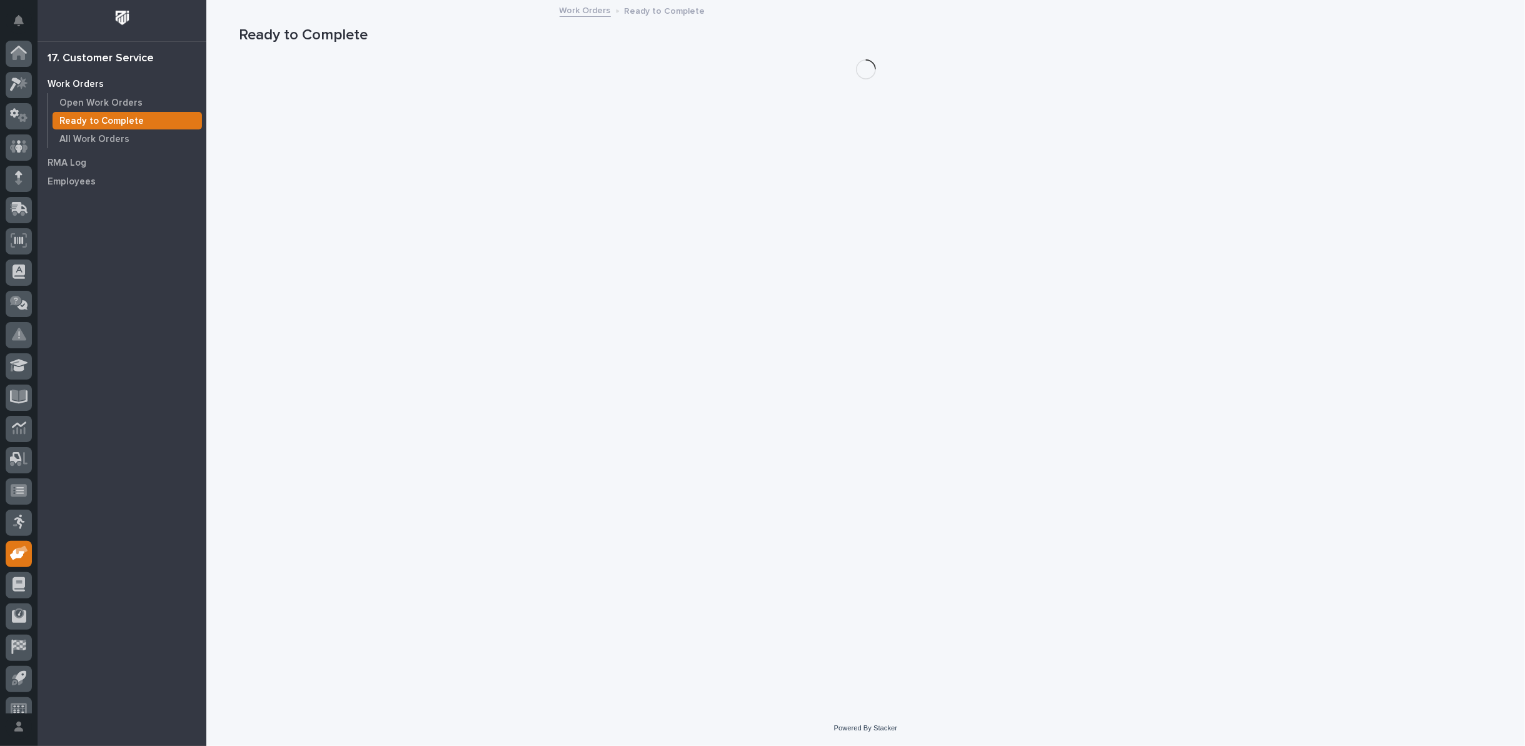
scroll to position [14, 0]
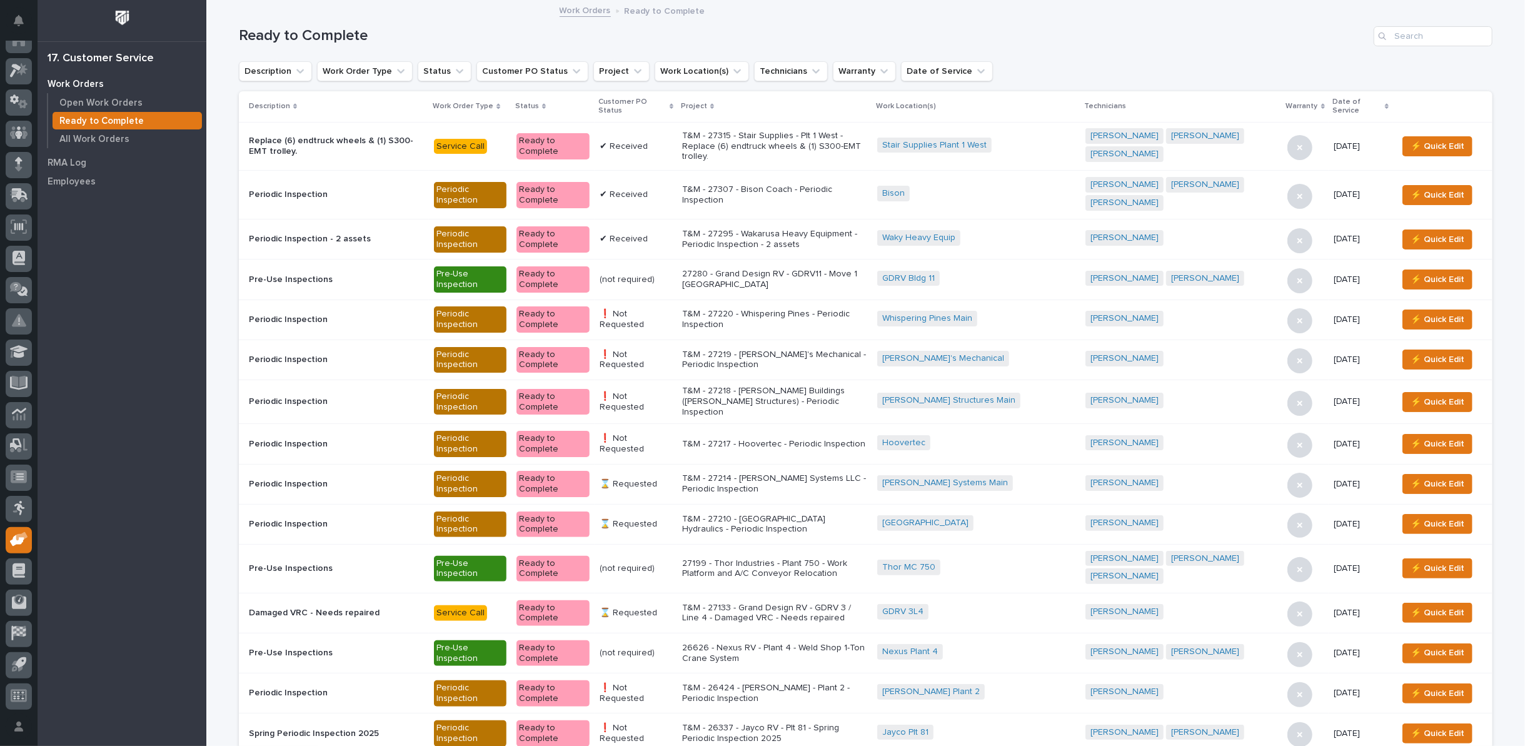
click at [674, 106] on icon at bounding box center [672, 107] width 4 height 6
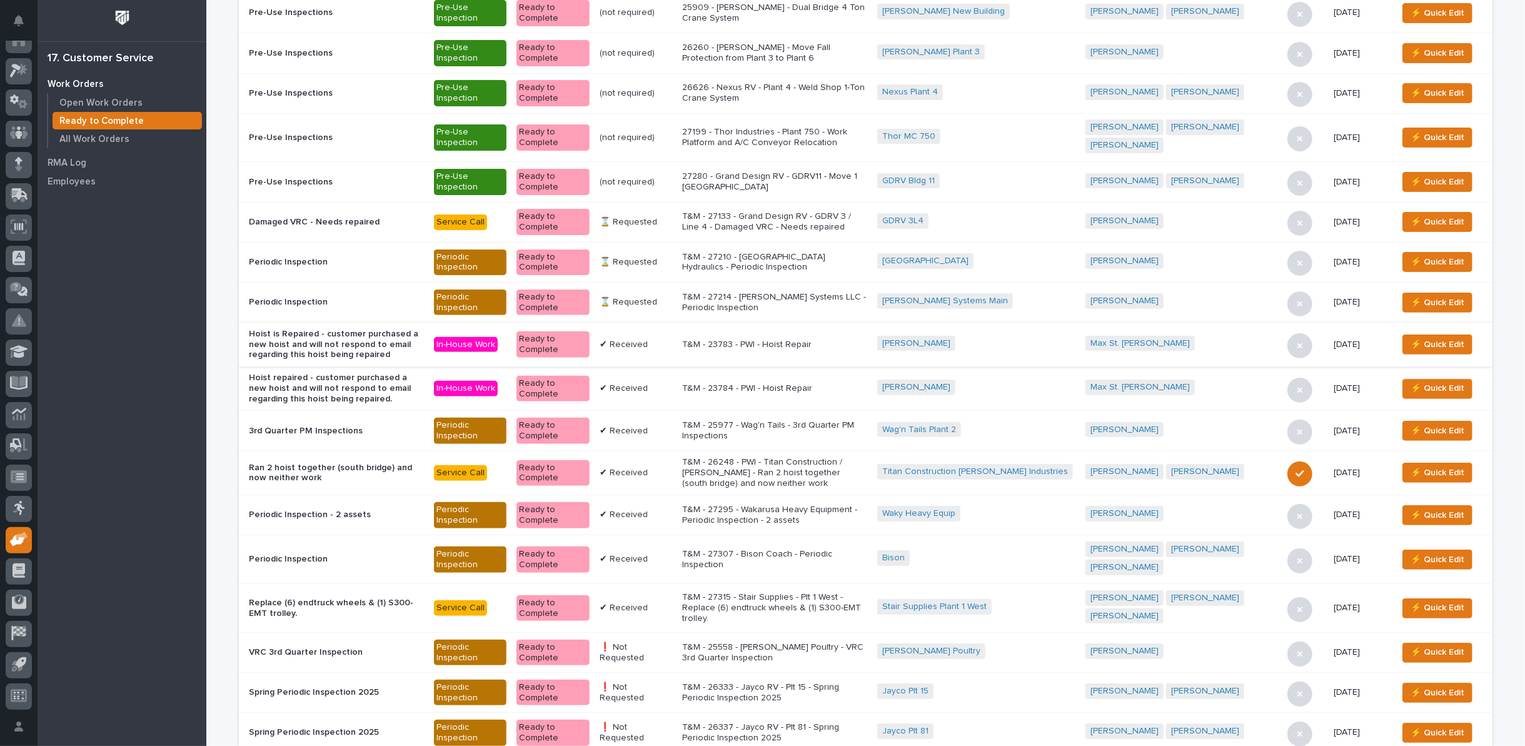
scroll to position [278, 0]
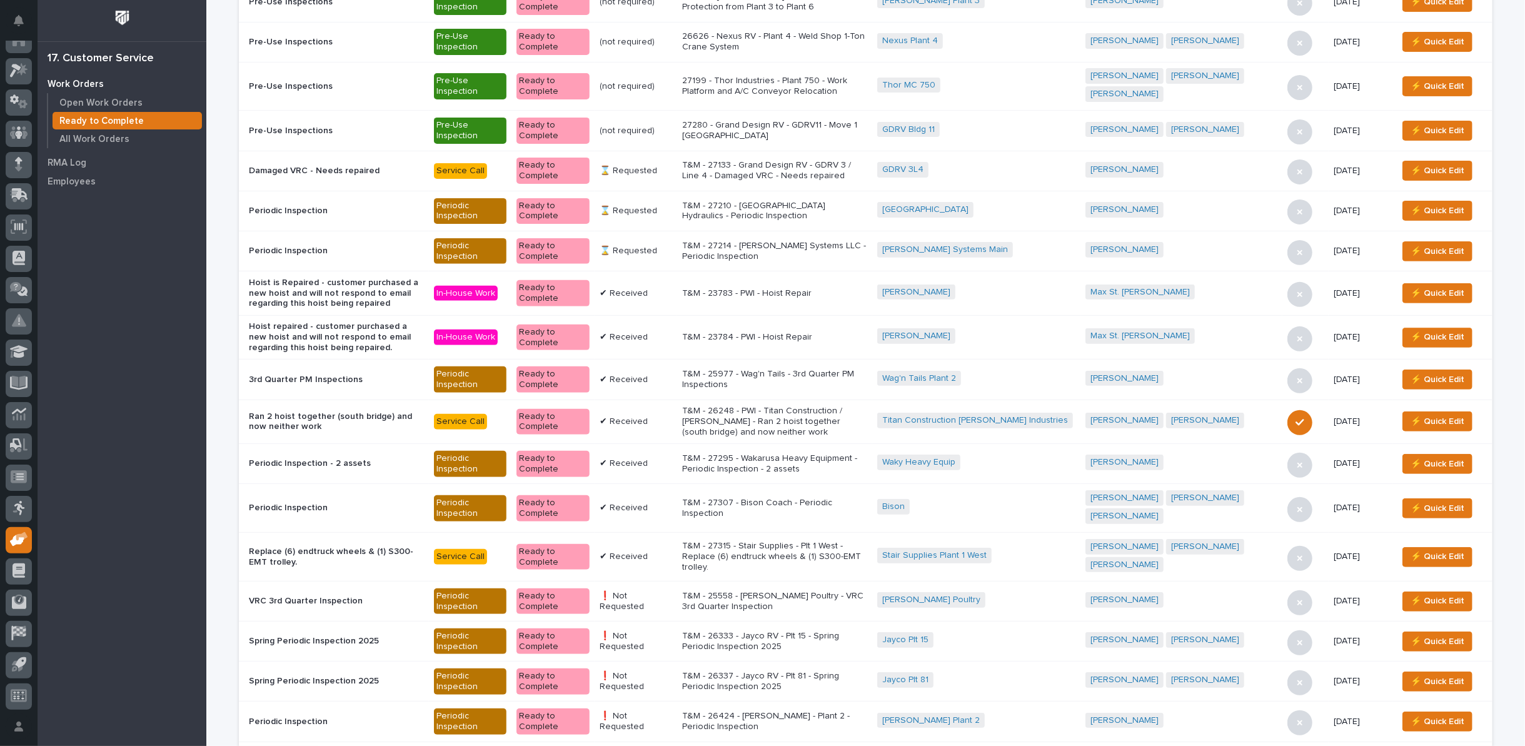
click at [804, 498] on p "T&M - 27307 - Bison Coach - Periodic Inspection" at bounding box center [774, 508] width 185 height 21
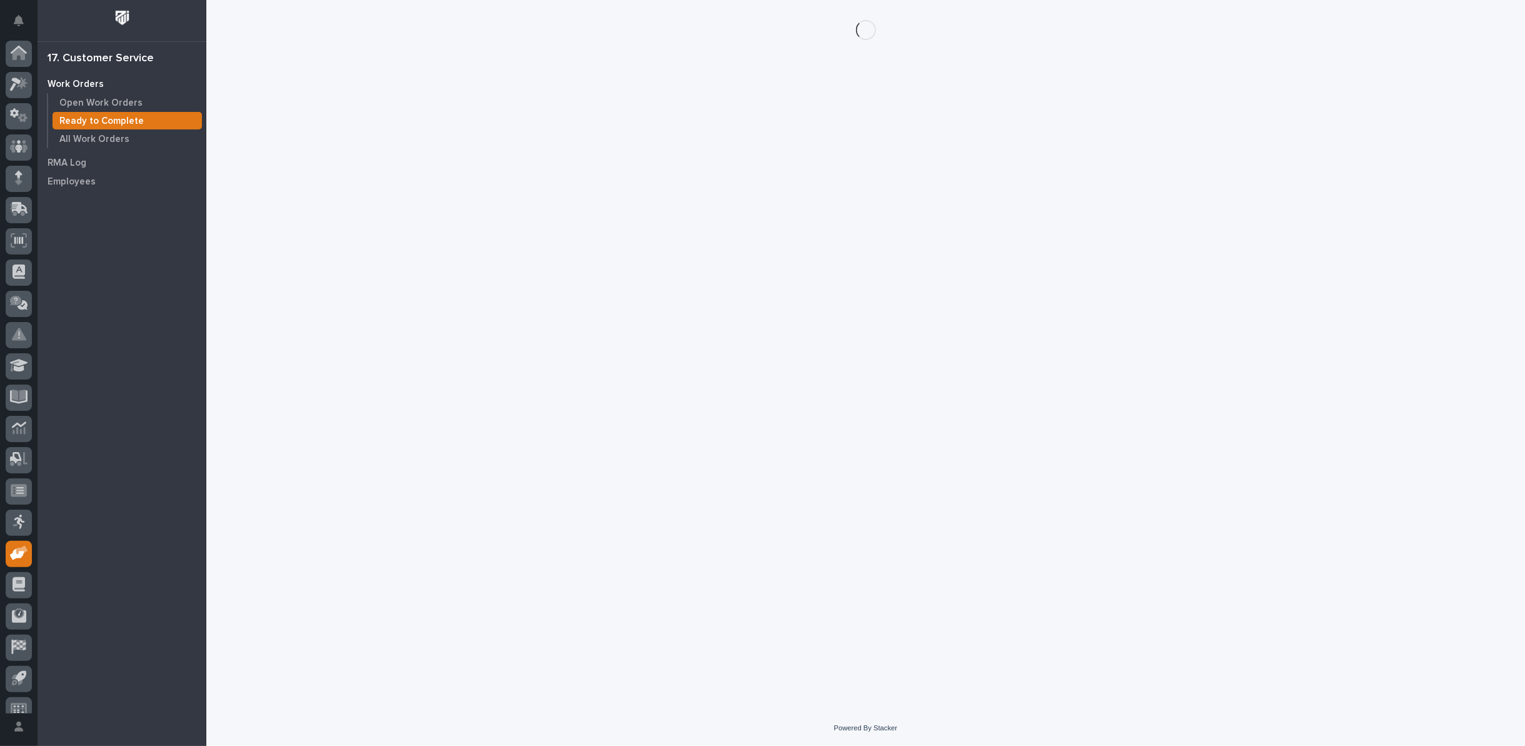
scroll to position [14, 0]
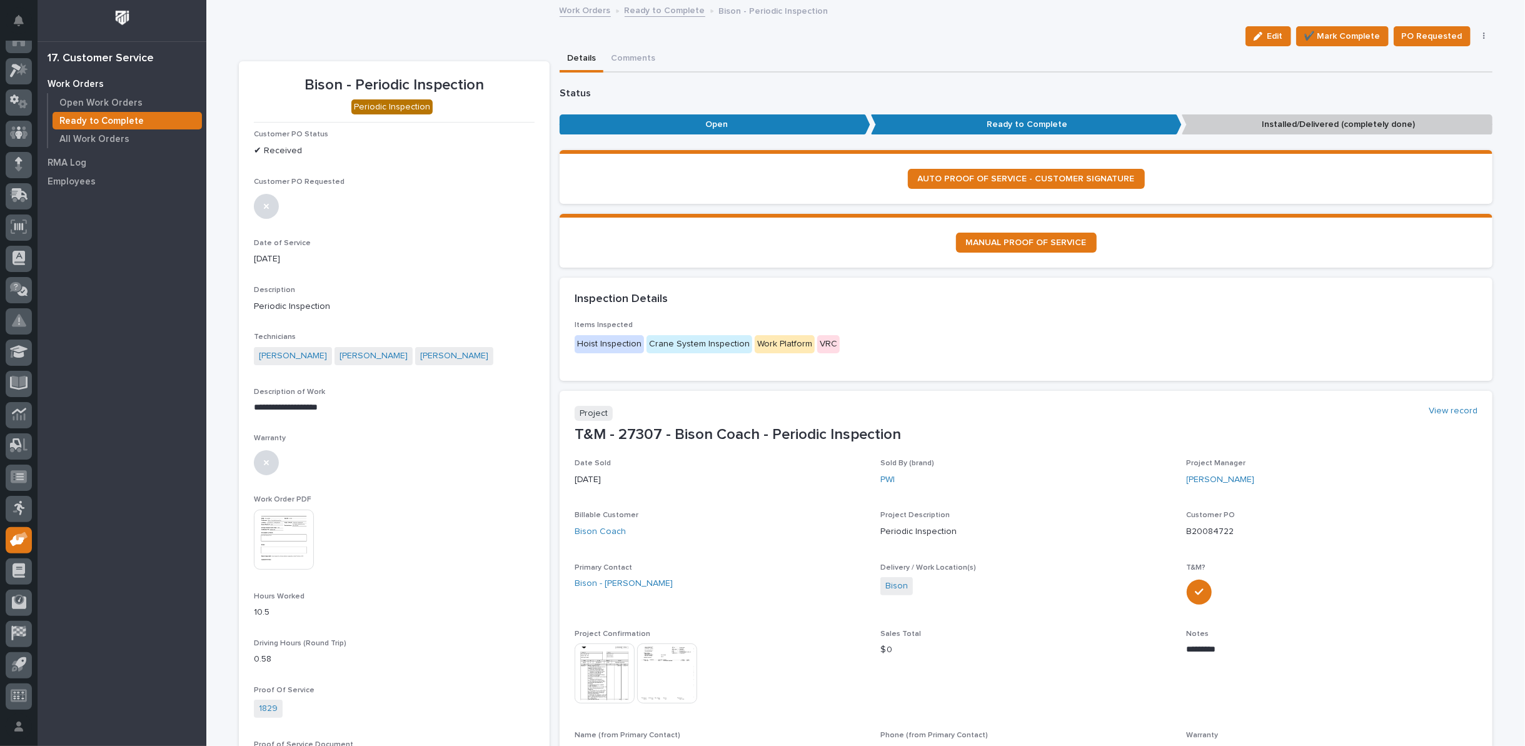
click at [267, 545] on img at bounding box center [284, 540] width 60 height 60
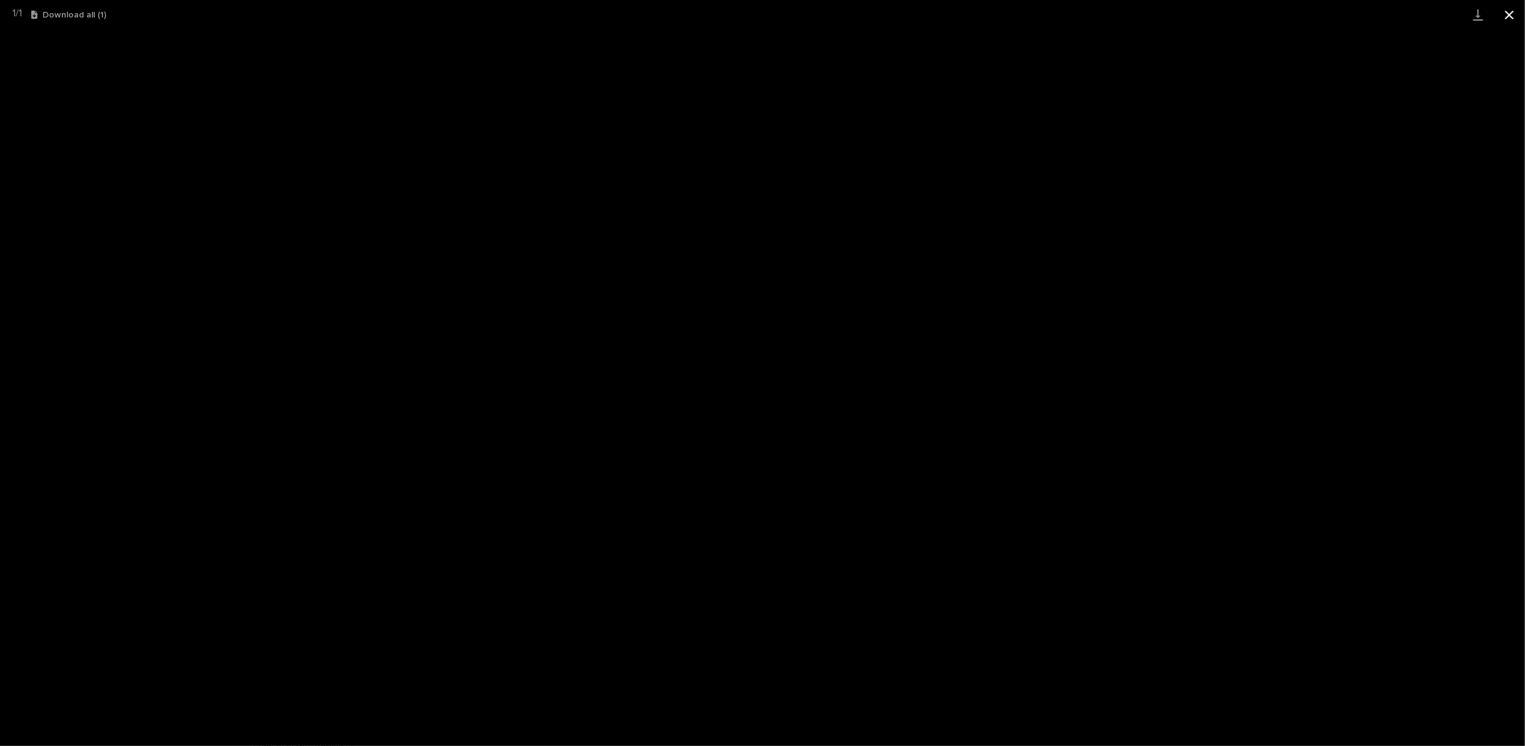
click at [1505, 14] on button "Close gallery" at bounding box center [1509, 14] width 31 height 29
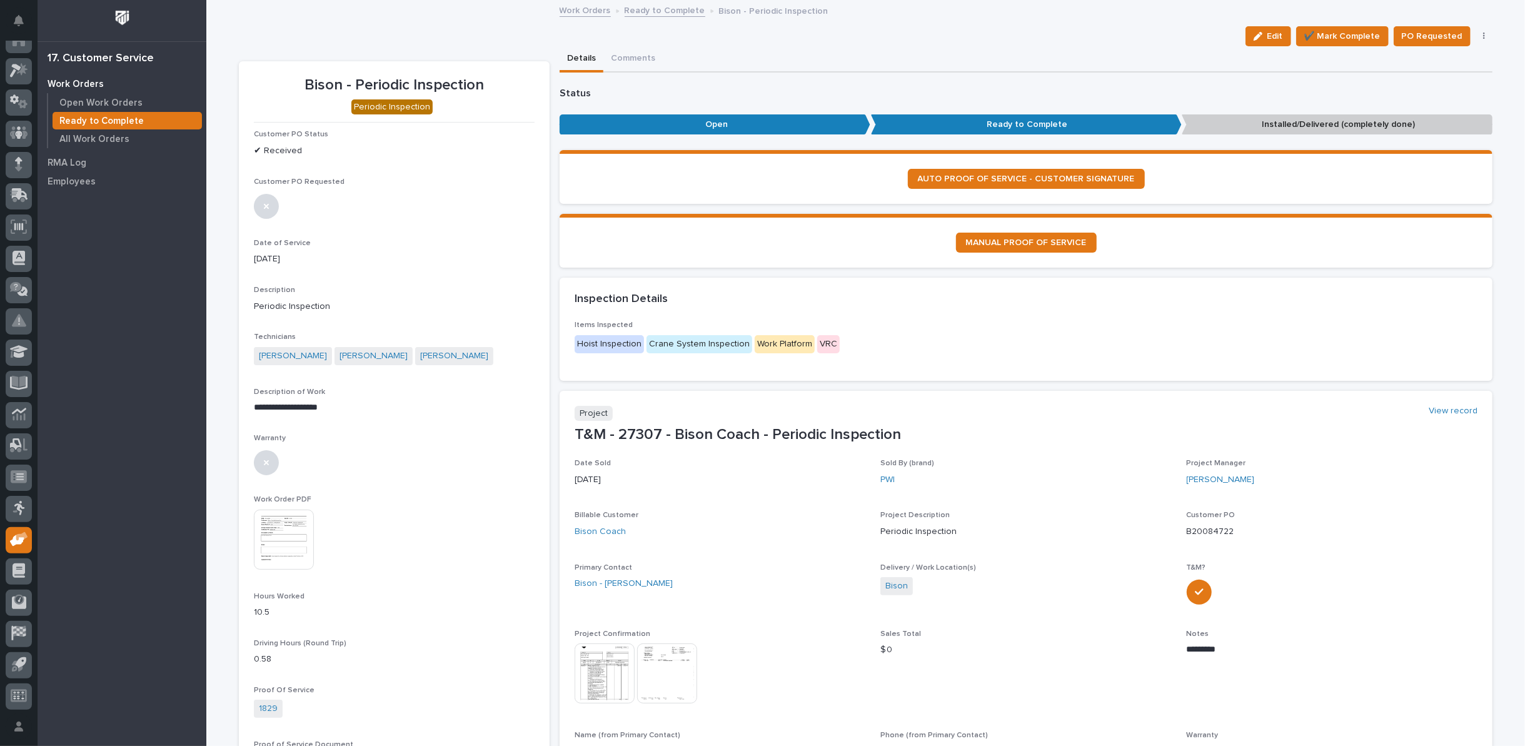
click at [665, 11] on link "Ready to Complete" at bounding box center [665, 10] width 81 height 14
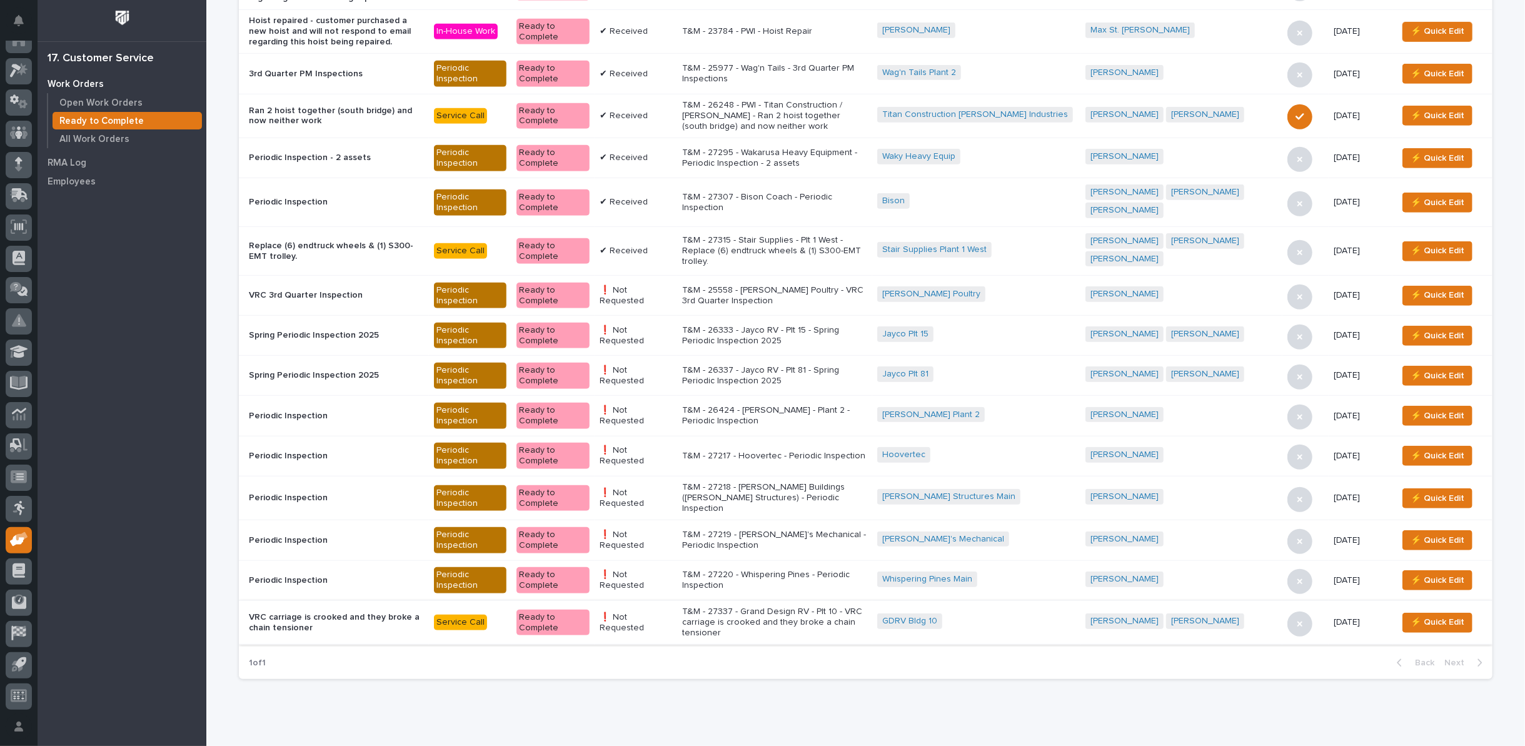
scroll to position [588, 0]
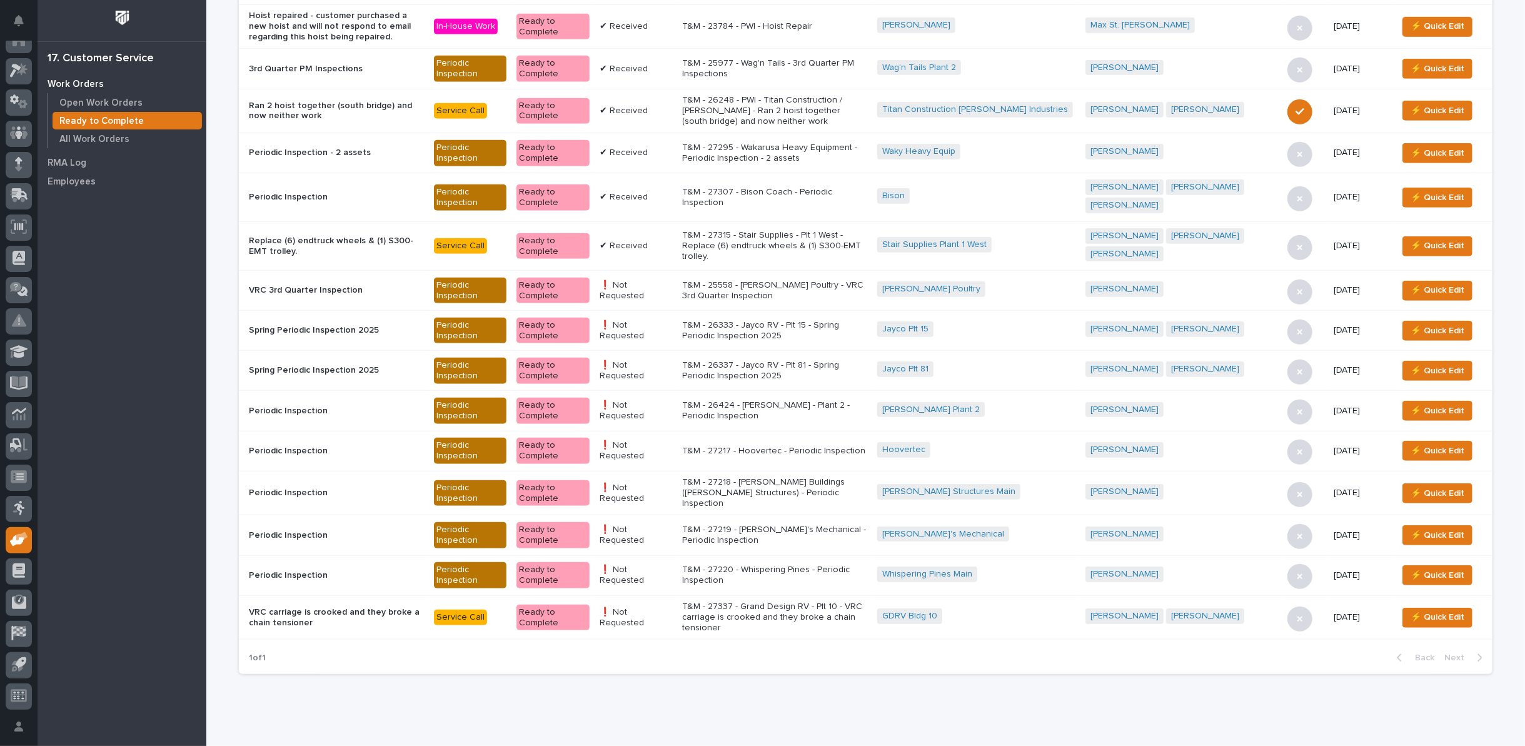
click at [803, 602] on p "T&M - 27337 - Grand Design RV - Plt 10 - VRC carriage is crooked and they broke…" at bounding box center [774, 617] width 185 height 31
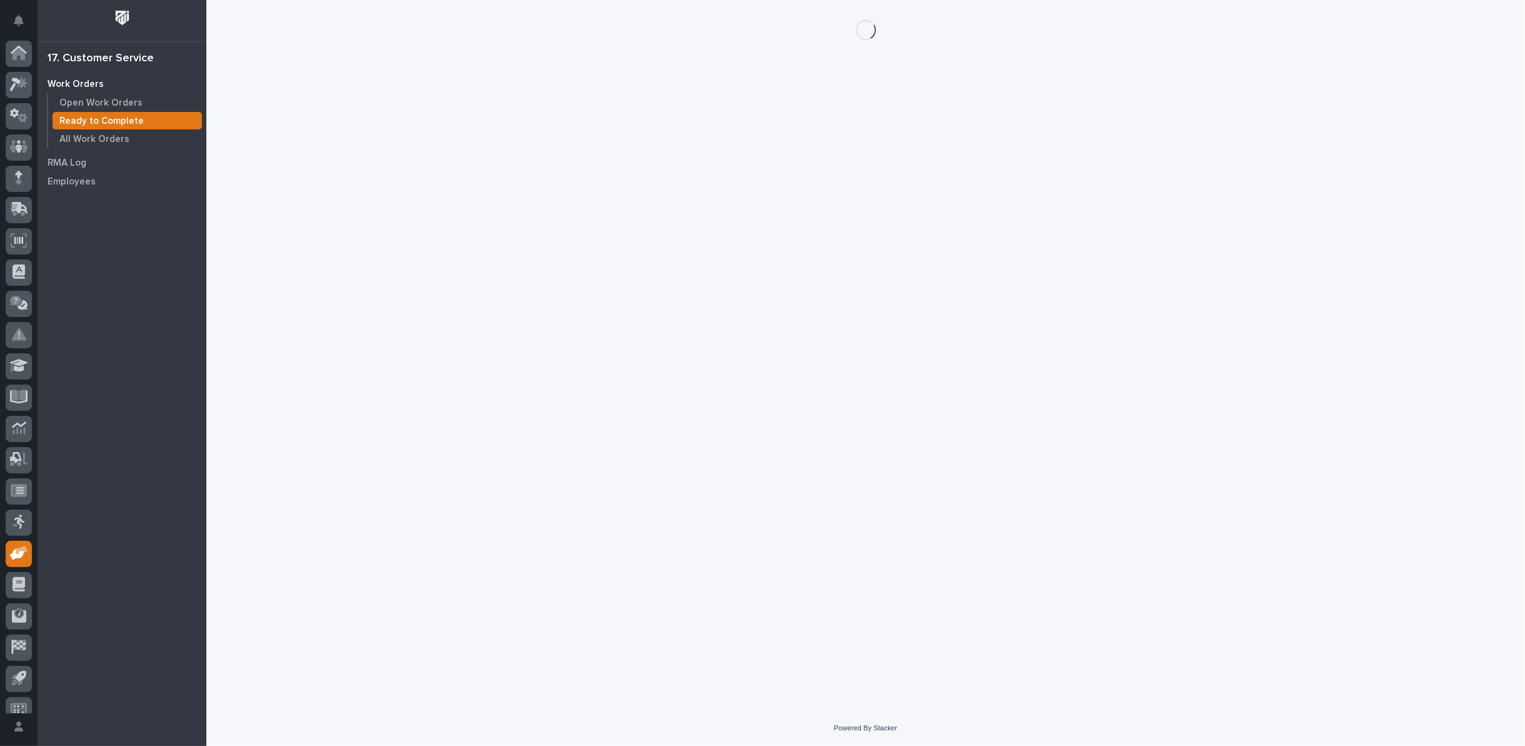
scroll to position [14, 0]
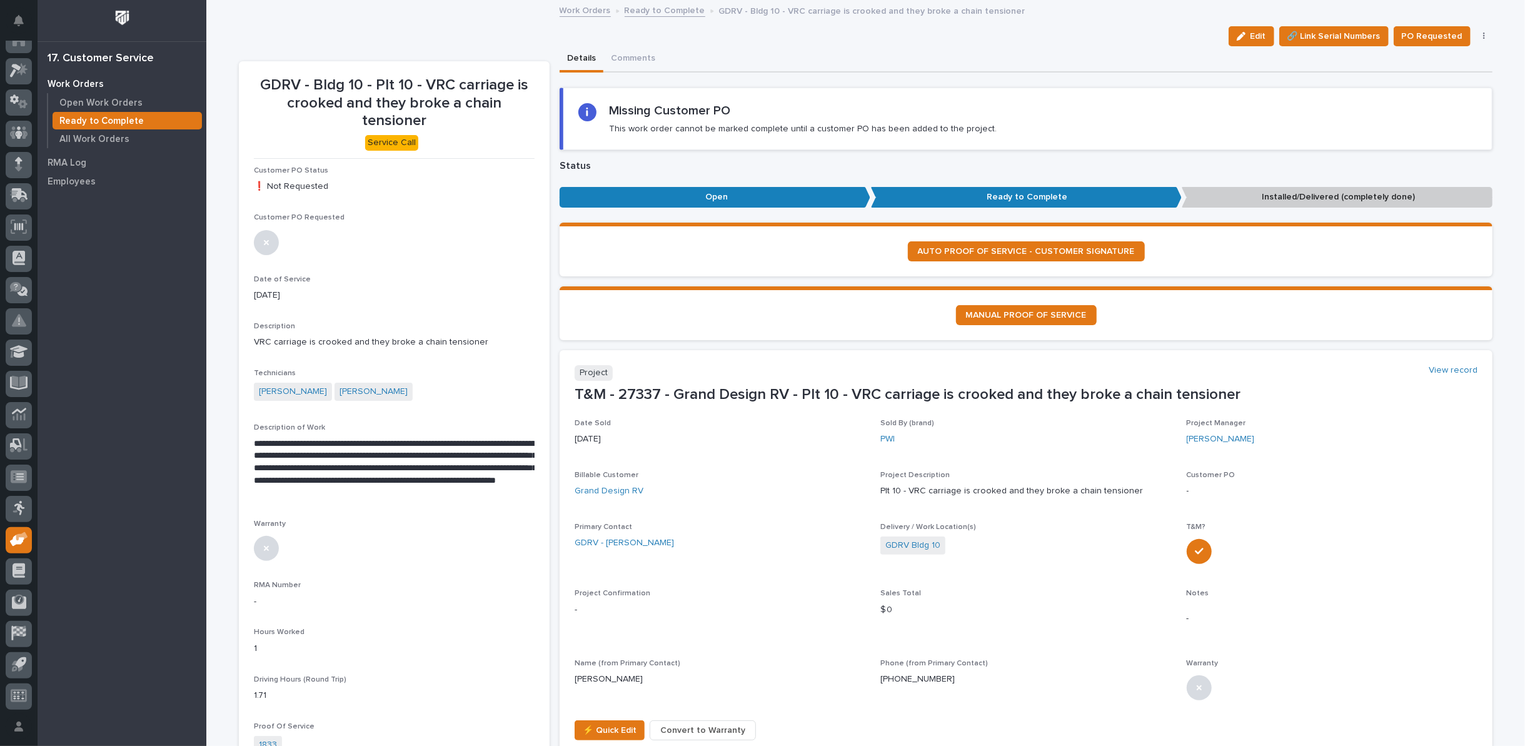
click at [1480, 34] on button "button" at bounding box center [1485, 36] width 18 height 9
click at [1420, 101] on span "Regenerate PDF" at bounding box center [1445, 101] width 67 height 15
click at [283, 645] on img at bounding box center [284, 672] width 60 height 60
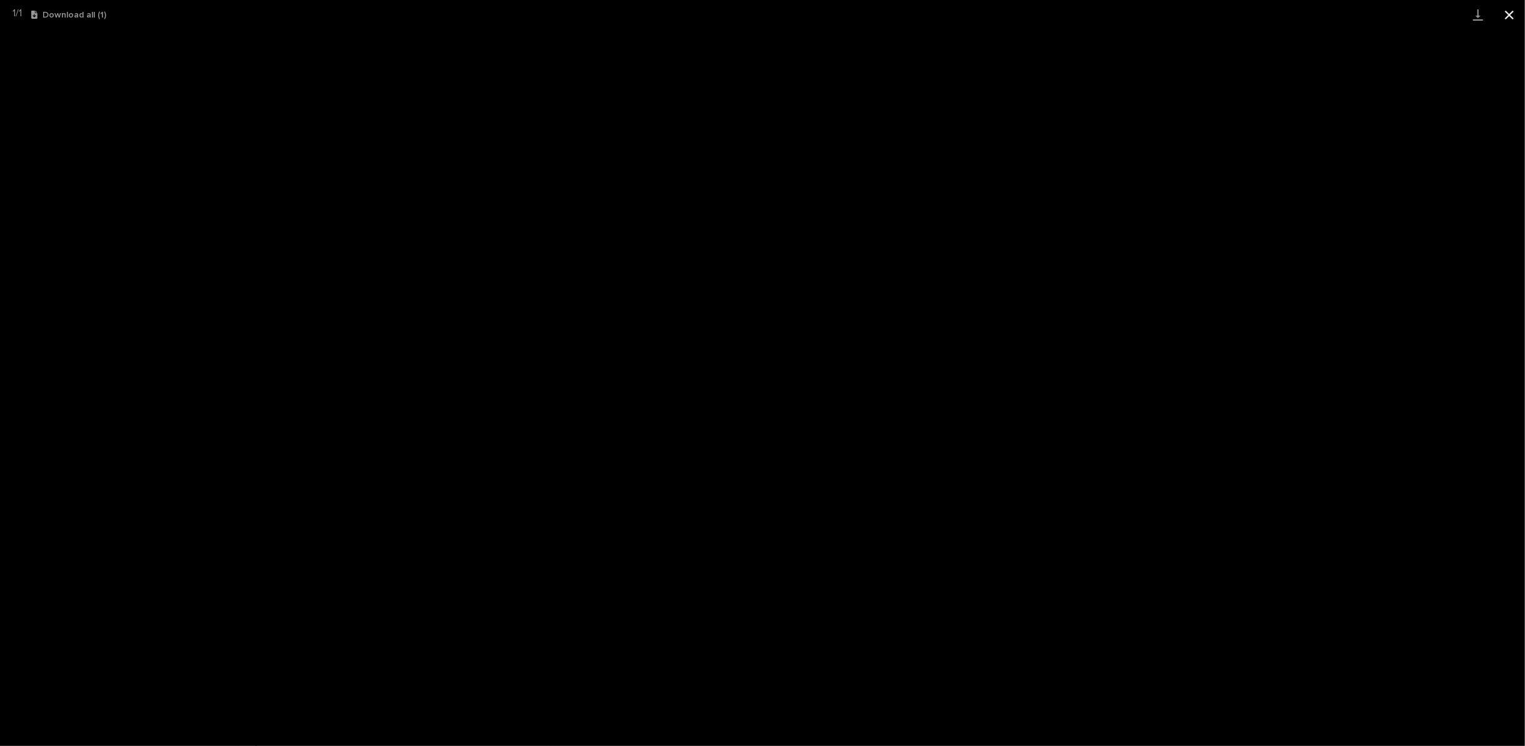
click at [1515, 15] on button "Close gallery" at bounding box center [1509, 14] width 31 height 29
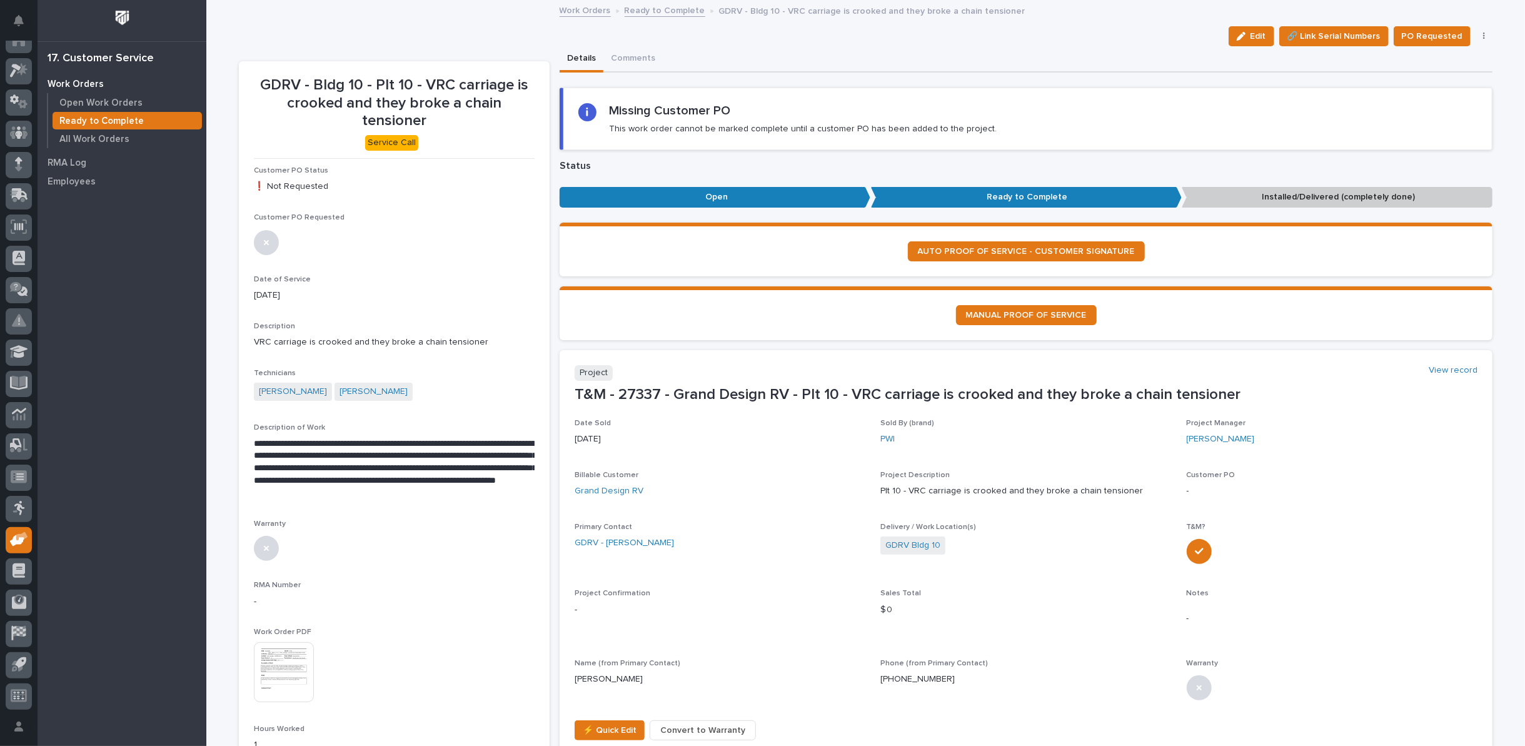
click at [652, 13] on link "Ready to Complete" at bounding box center [665, 10] width 81 height 14
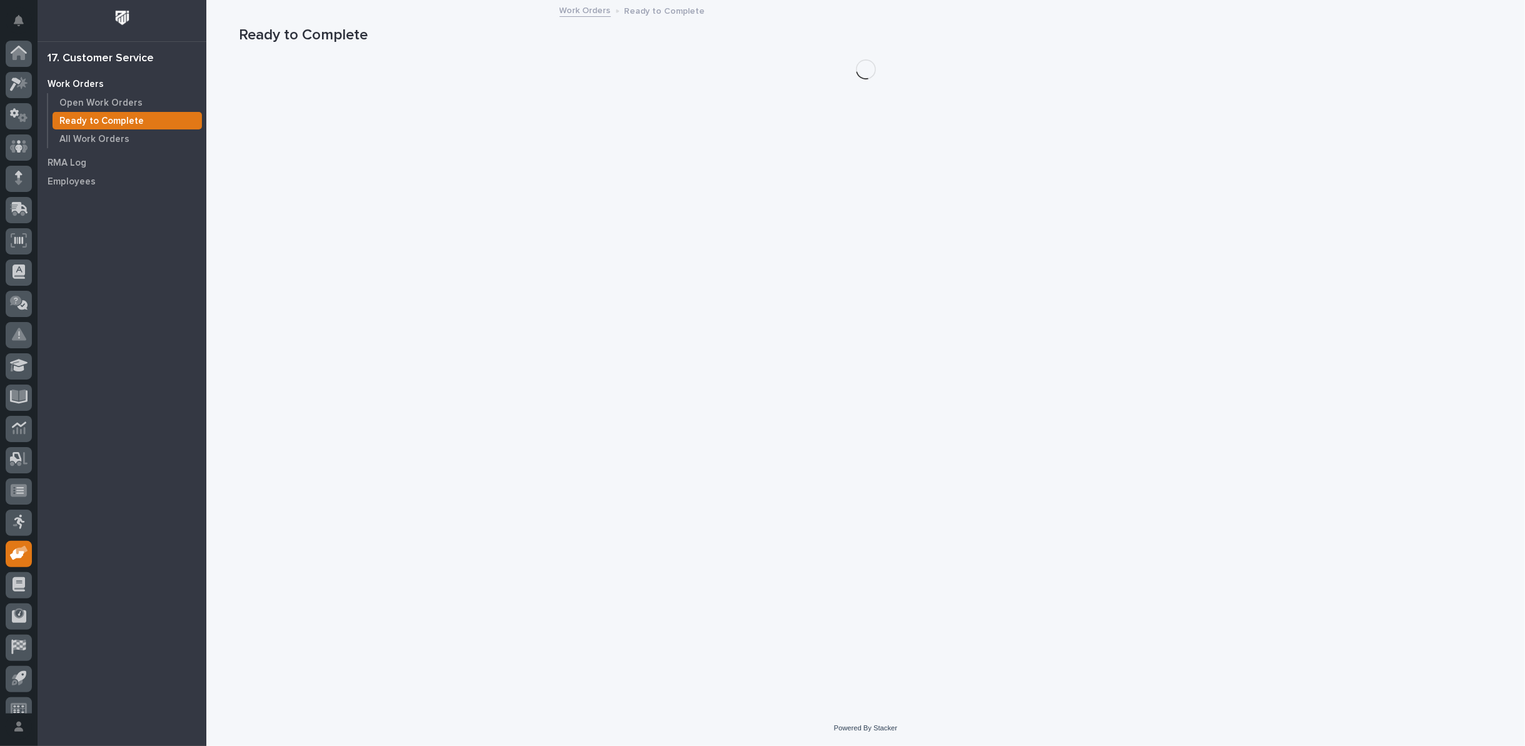
scroll to position [14, 0]
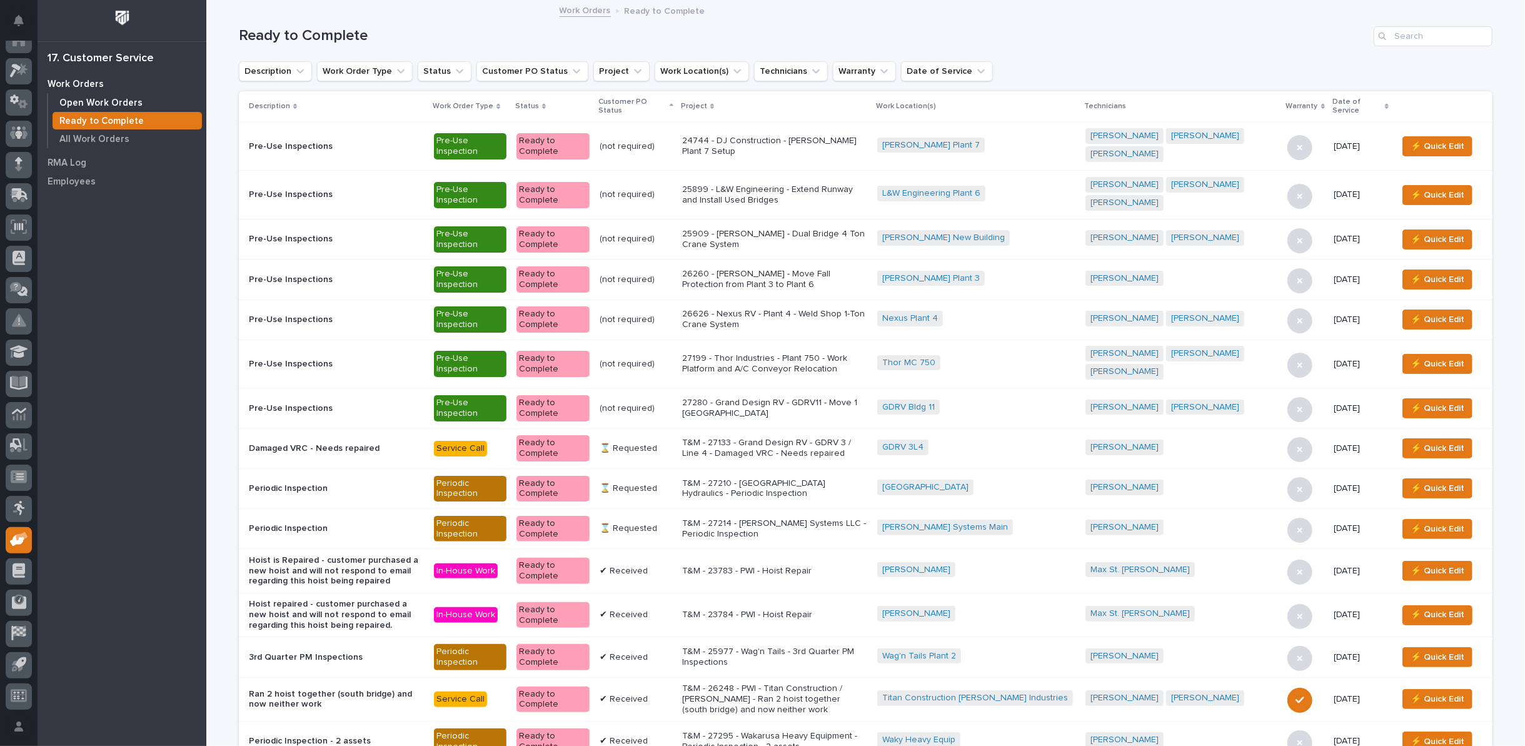
click at [115, 99] on p "Open Work Orders" at bounding box center [100, 103] width 83 height 11
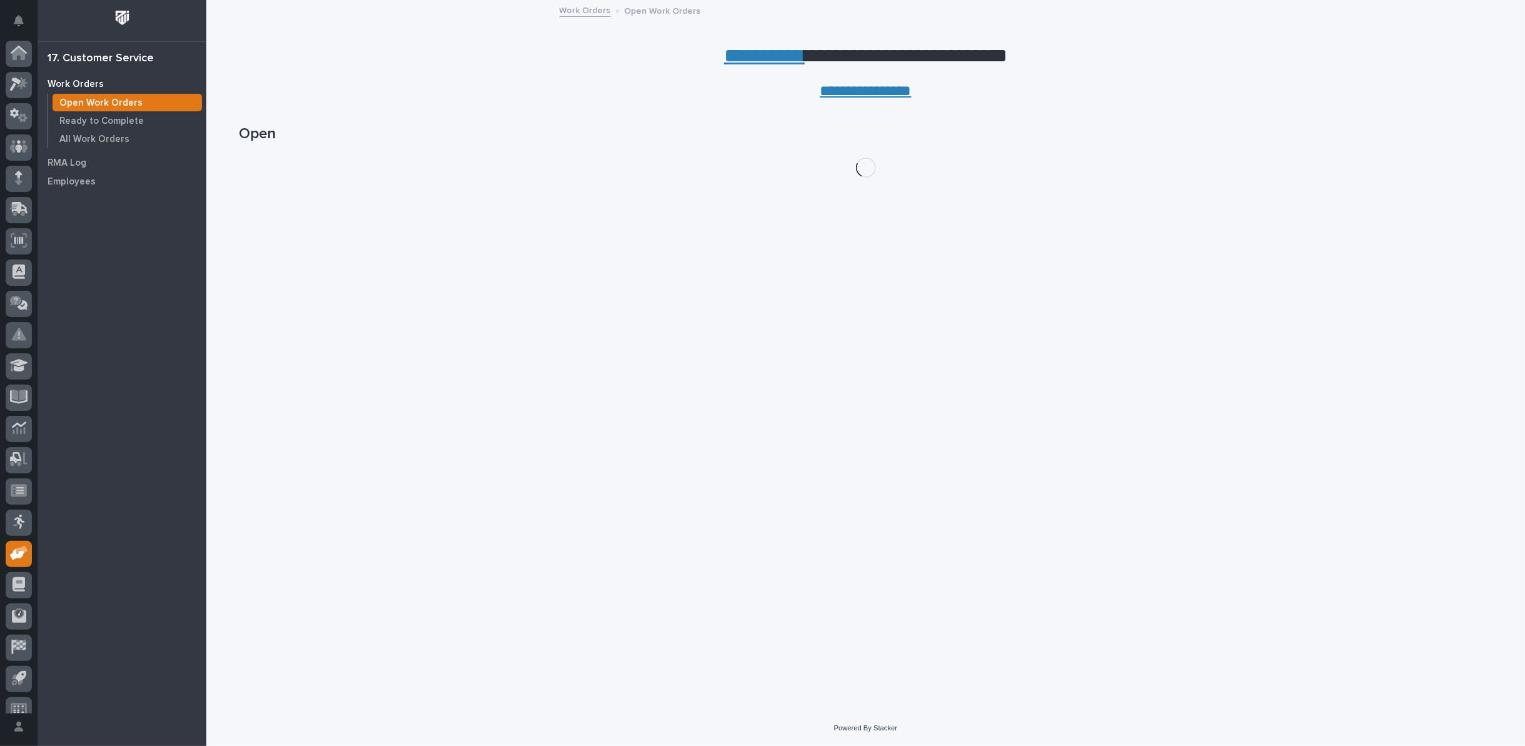
scroll to position [14, 0]
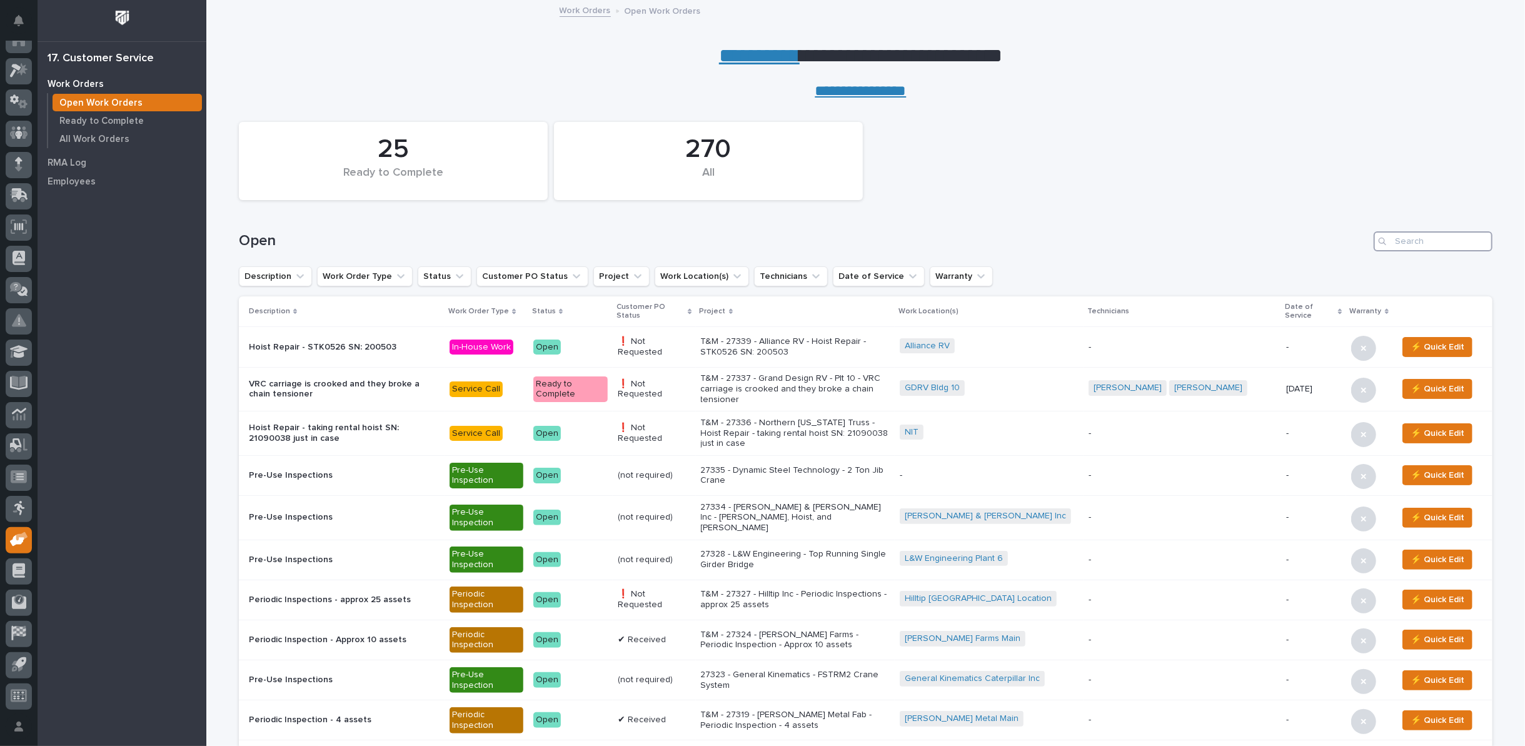
click at [1408, 239] on input "Search" at bounding box center [1433, 241] width 119 height 20
type input "26686"
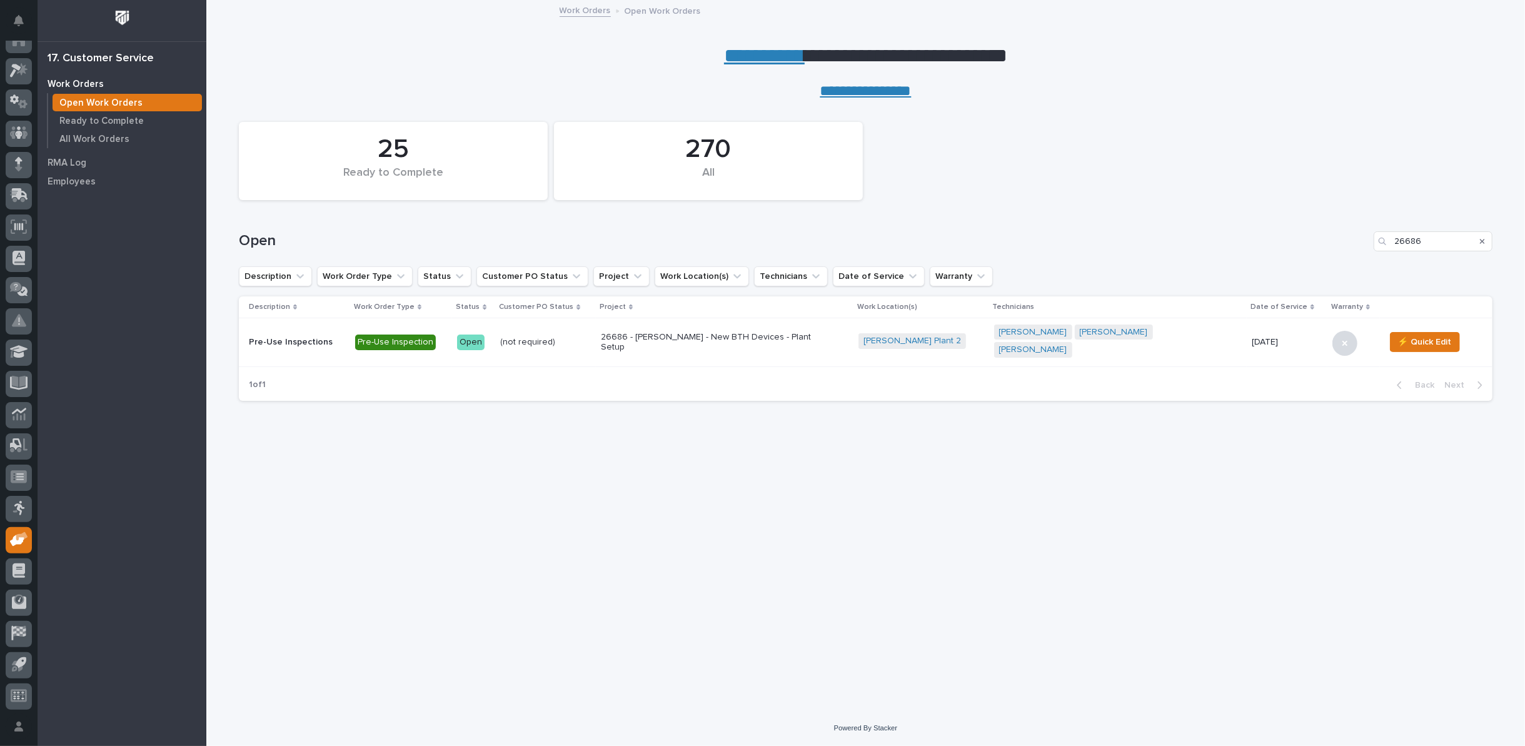
click at [739, 339] on p "26686 - [PERSON_NAME] - New BTH Devices - Plant Setup" at bounding box center [710, 342] width 219 height 21
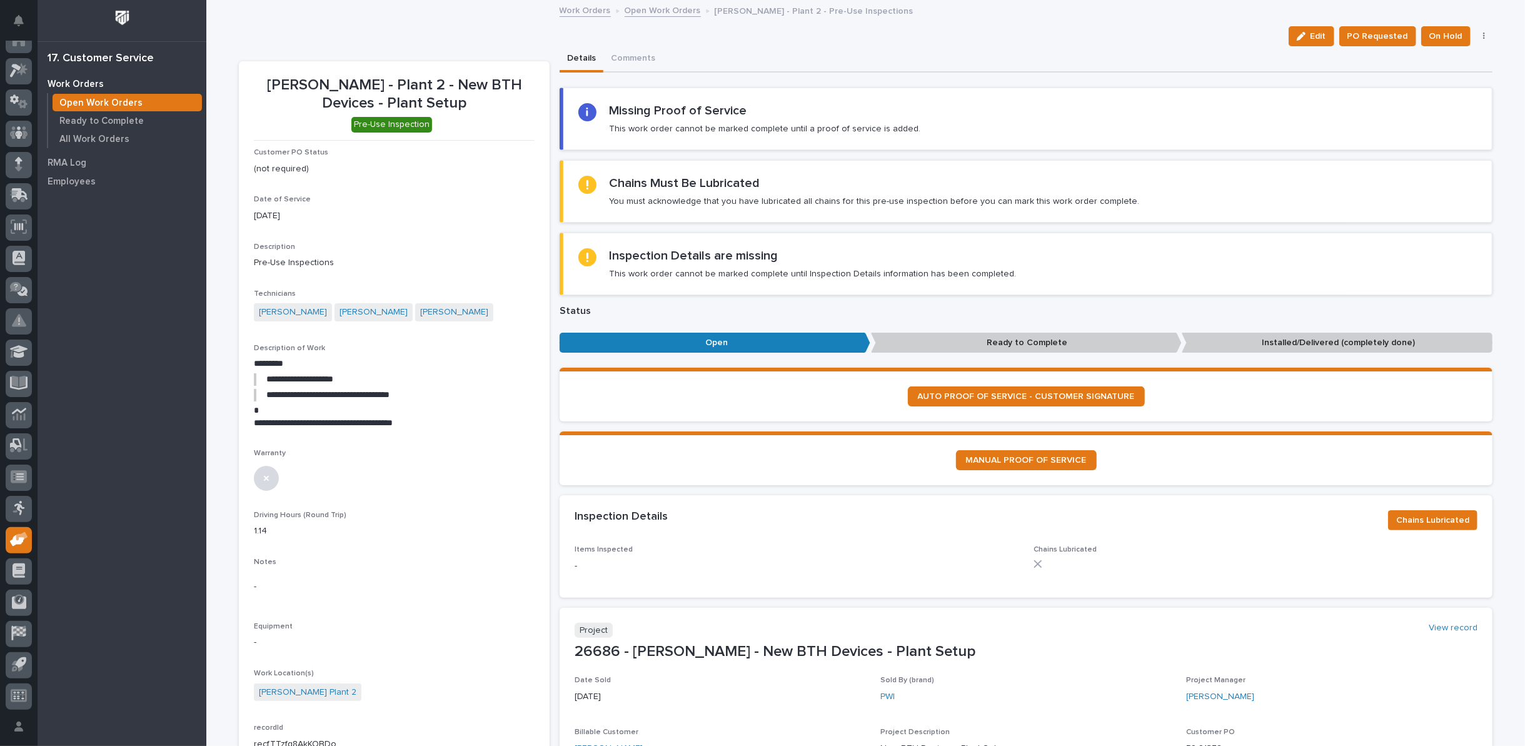
click at [650, 6] on link "Open Work Orders" at bounding box center [663, 10] width 76 height 14
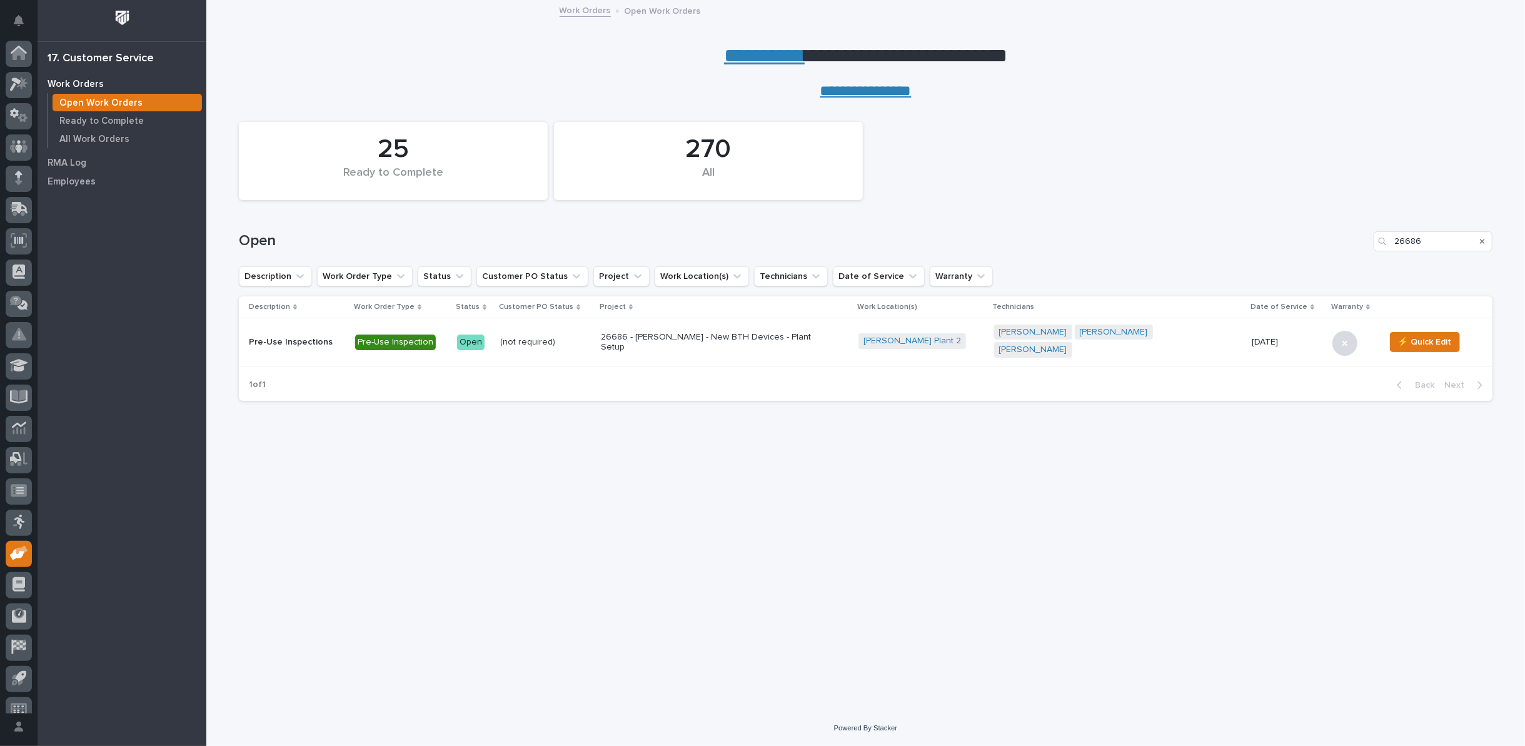
scroll to position [14, 0]
click at [1482, 241] on icon "Search" at bounding box center [1482, 242] width 5 height 8
